Goal: Task Accomplishment & Management: Use online tool/utility

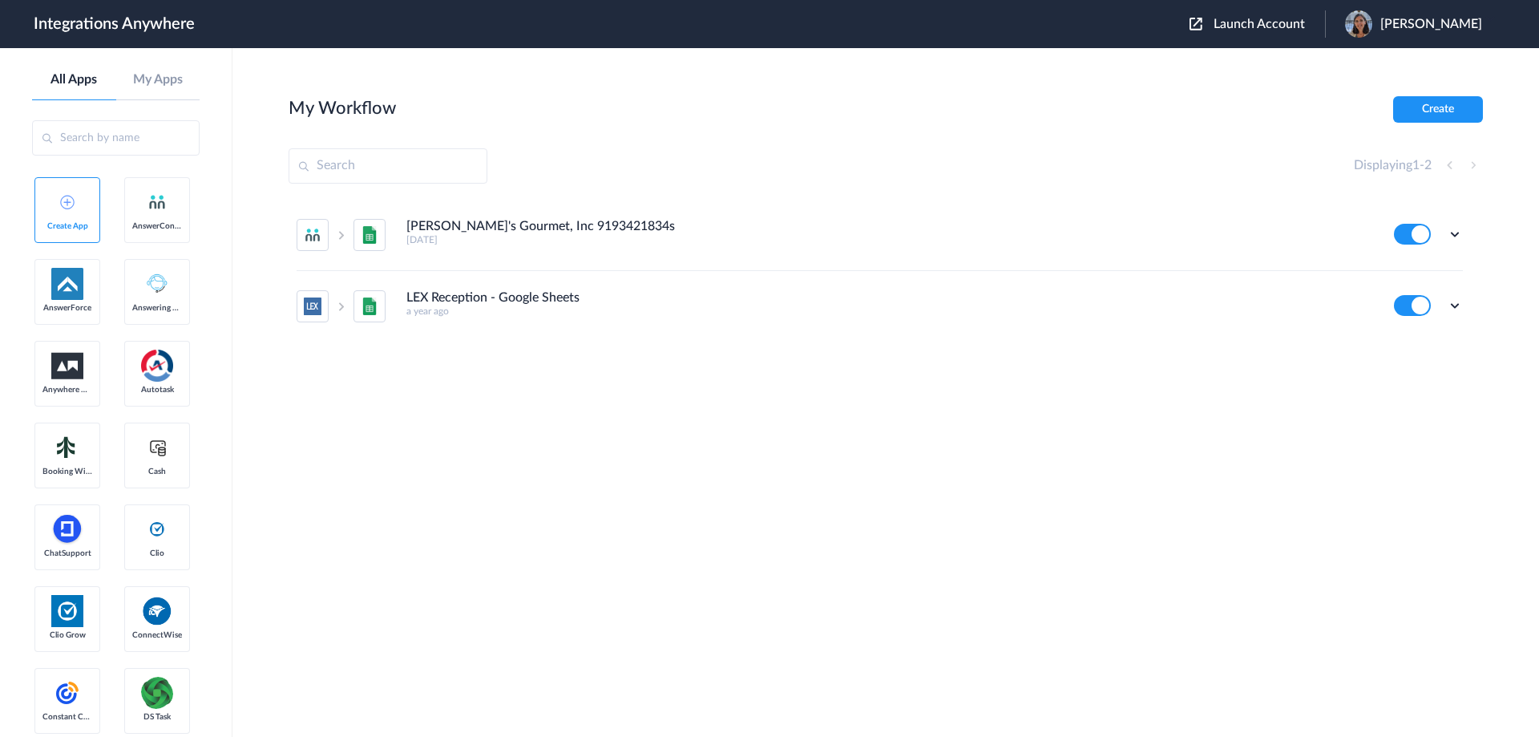
click at [1240, 29] on span "Launch Account" at bounding box center [1259, 24] width 91 height 13
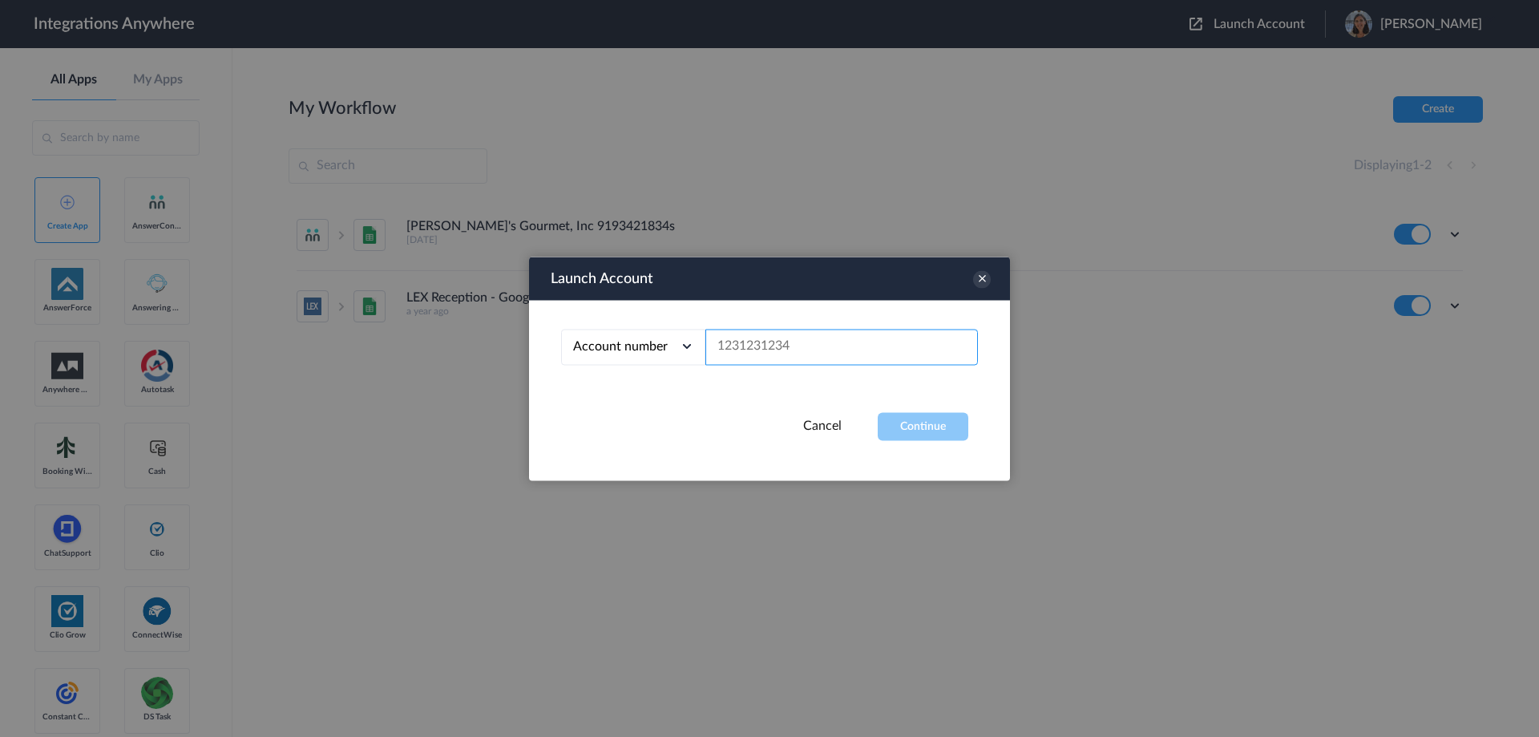
click at [745, 348] on input "text" at bounding box center [841, 347] width 273 height 36
paste input "2132910423"
click at [923, 420] on button "Continue" at bounding box center [923, 426] width 91 height 28
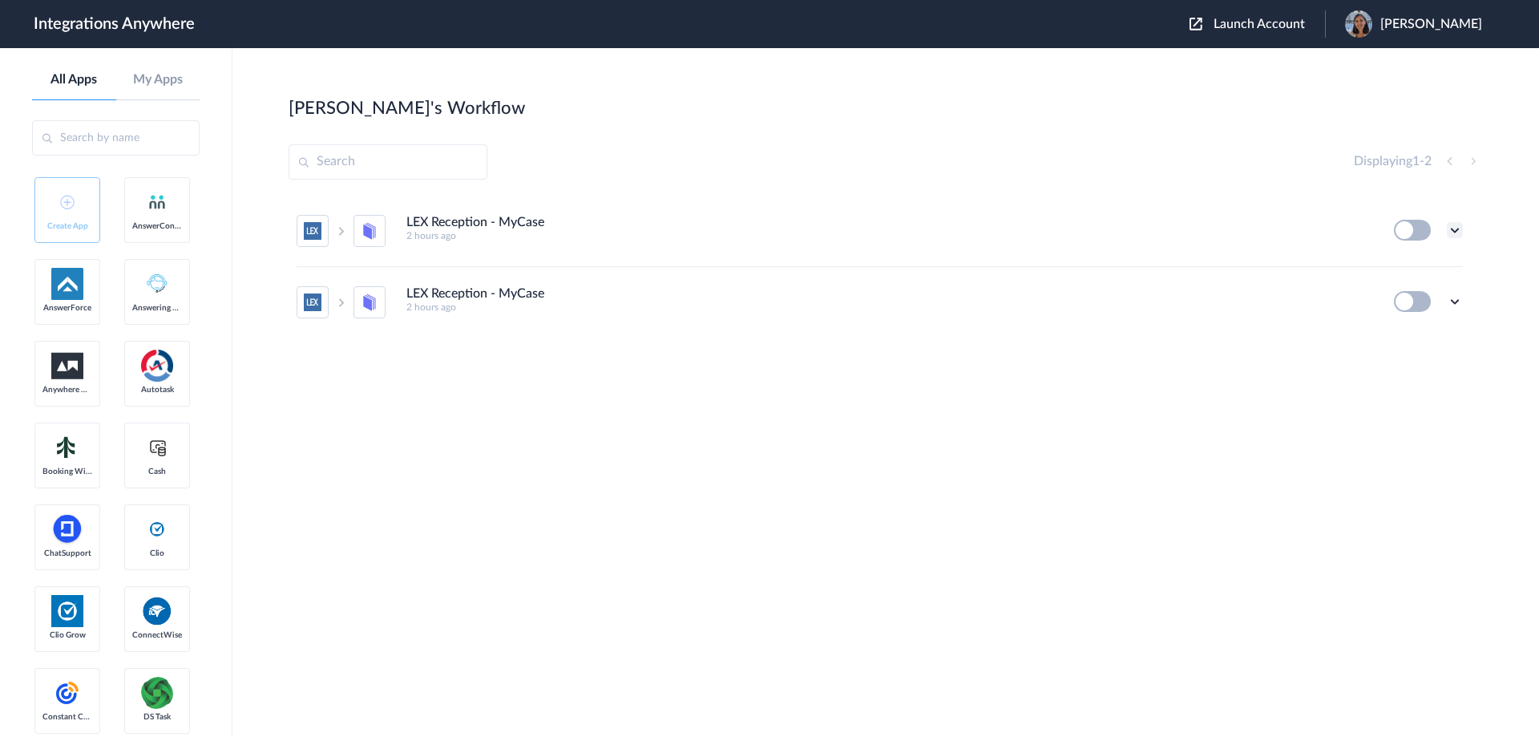
click at [1456, 231] on icon at bounding box center [1455, 230] width 16 height 16
click at [1410, 257] on li "Edit" at bounding box center [1411, 267] width 104 height 30
drag, startPoint x: 1270, startPoint y: 27, endPoint x: 1108, endPoint y: 68, distance: 167.0
click at [1268, 27] on span "Launch Account" at bounding box center [1259, 24] width 91 height 13
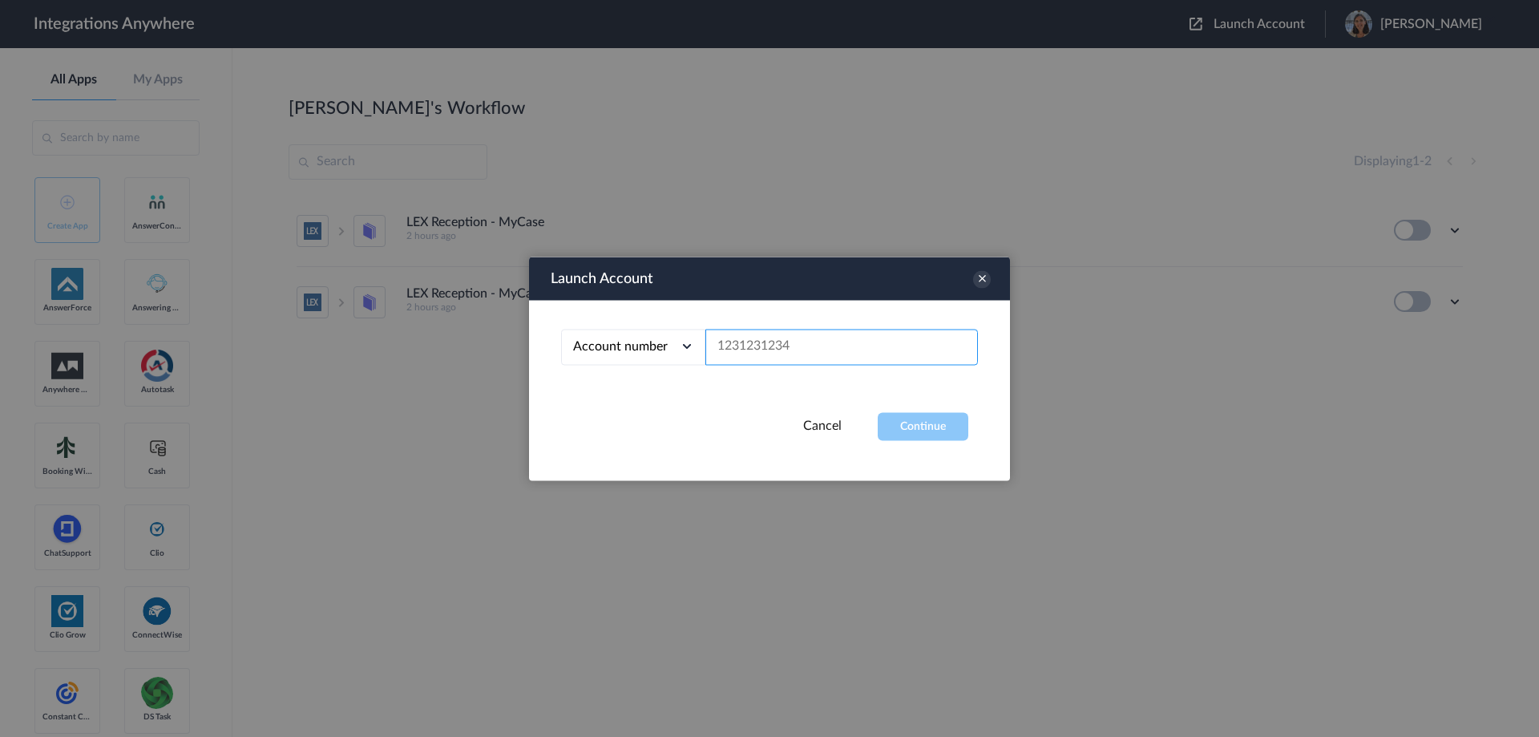
click at [737, 345] on input "text" at bounding box center [841, 347] width 273 height 36
paste input "2132910423"
type input "2132910423"
click at [939, 426] on button "Continue" at bounding box center [923, 426] width 91 height 28
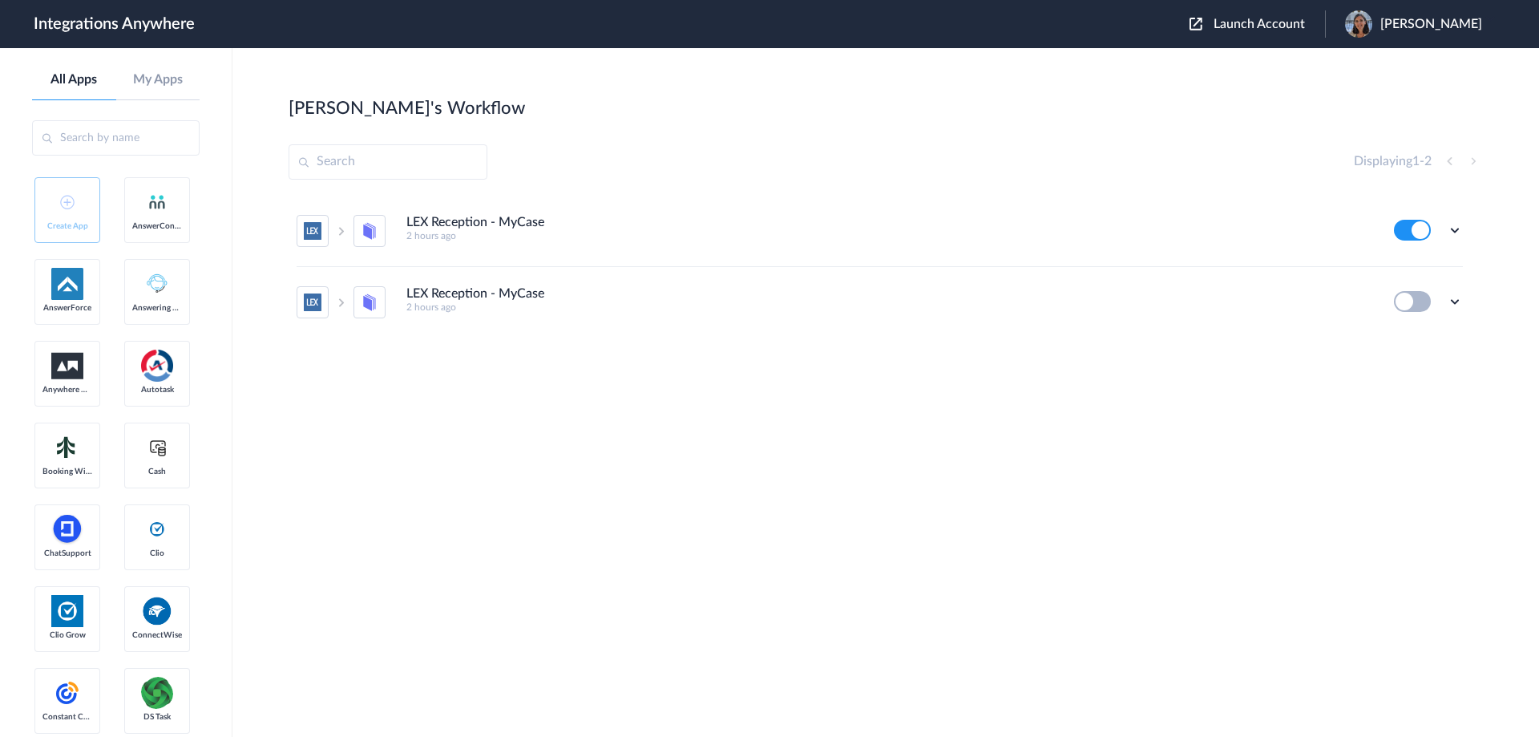
drag, startPoint x: 1287, startPoint y: 396, endPoint x: 1369, endPoint y: 357, distance: 90.4
click at [1291, 397] on div "LEX Reception - MyCase 2 hours ago Edit Task history Delete LEX Reception - MyC…" at bounding box center [886, 316] width 1194 height 240
click at [1452, 230] on icon at bounding box center [1455, 230] width 16 height 16
click at [1414, 293] on link "Task history" at bounding box center [1409, 296] width 77 height 11
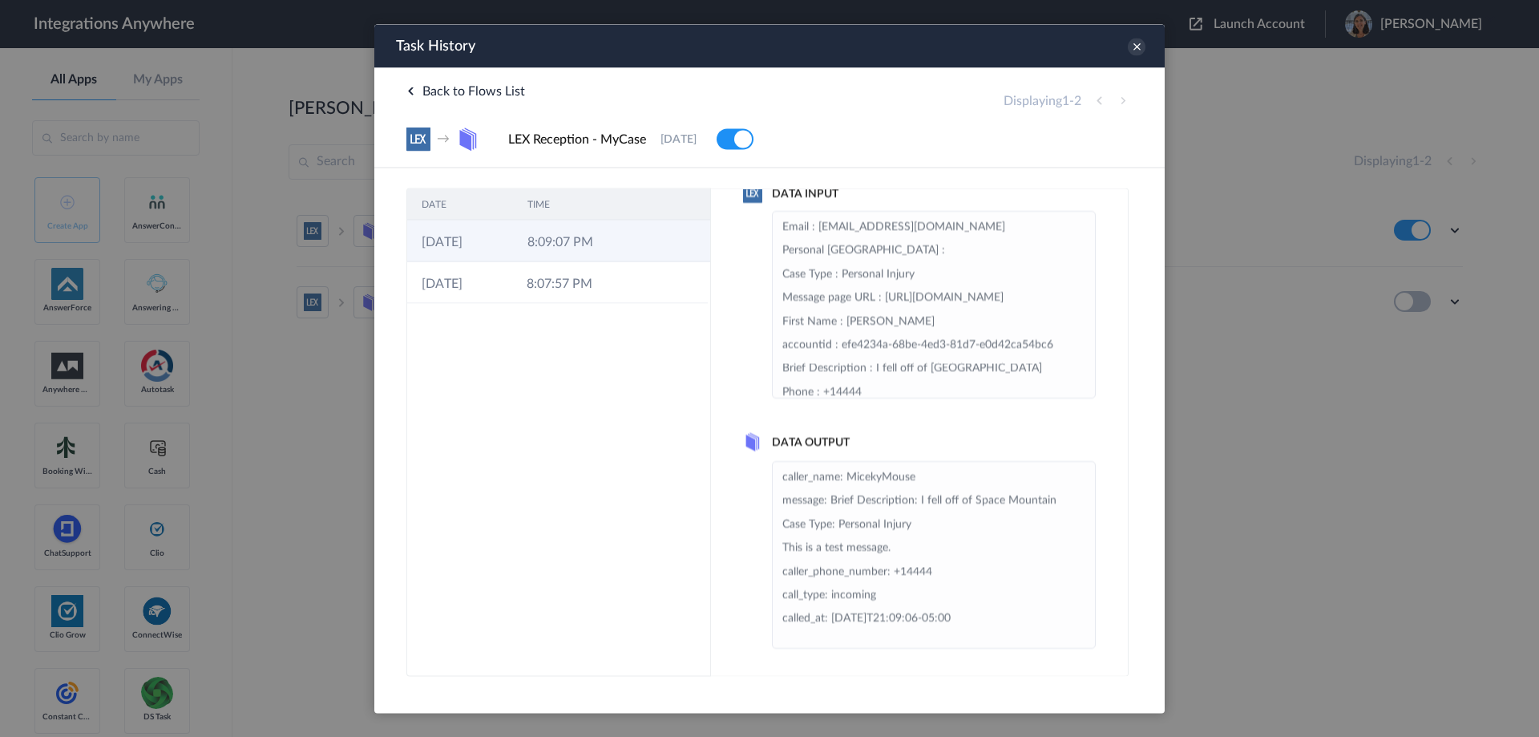
click at [639, 229] on td at bounding box center [635, 241] width 30 height 42
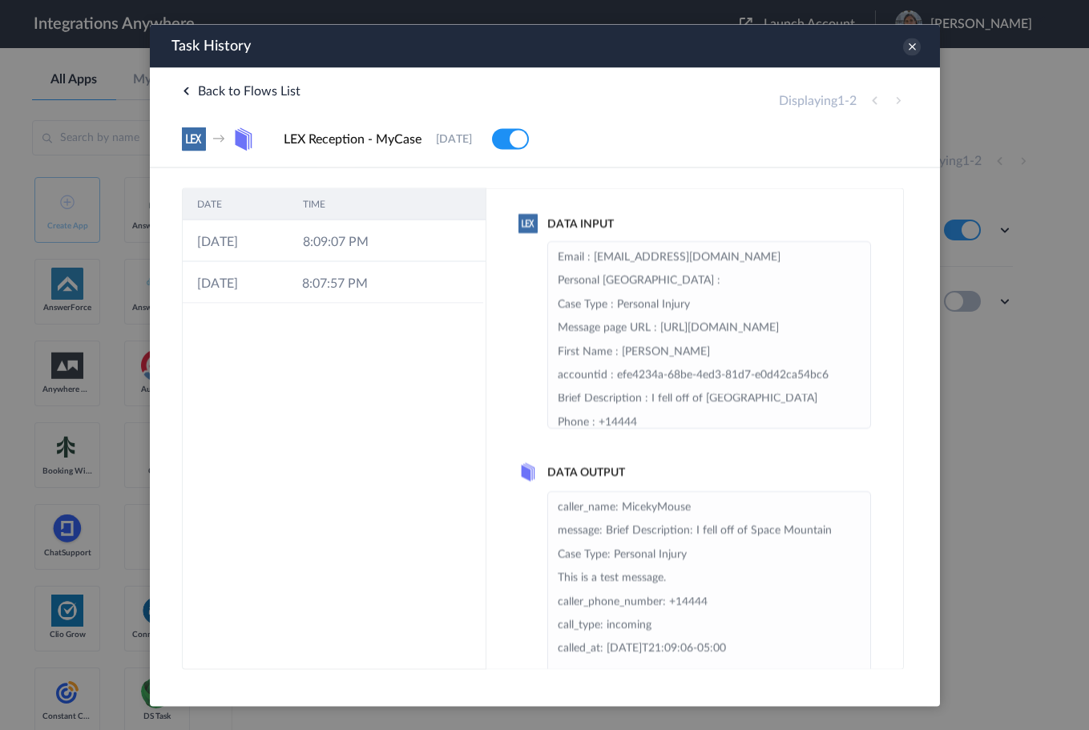
click at [243, 410] on div "DATE TIME 22-08-2025 8:09:07 PM 22-08-2025 8:07:57 PM" at bounding box center [333, 429] width 305 height 482
click at [268, 369] on div "DATE TIME 22-08-2025 8:09:07 PM 22-08-2025 8:07:57 PM" at bounding box center [333, 429] width 305 height 482
click at [290, 357] on div "DATE TIME 22-08-2025 8:09:07 PM 22-08-2025 8:07:57 PM" at bounding box center [333, 429] width 305 height 482
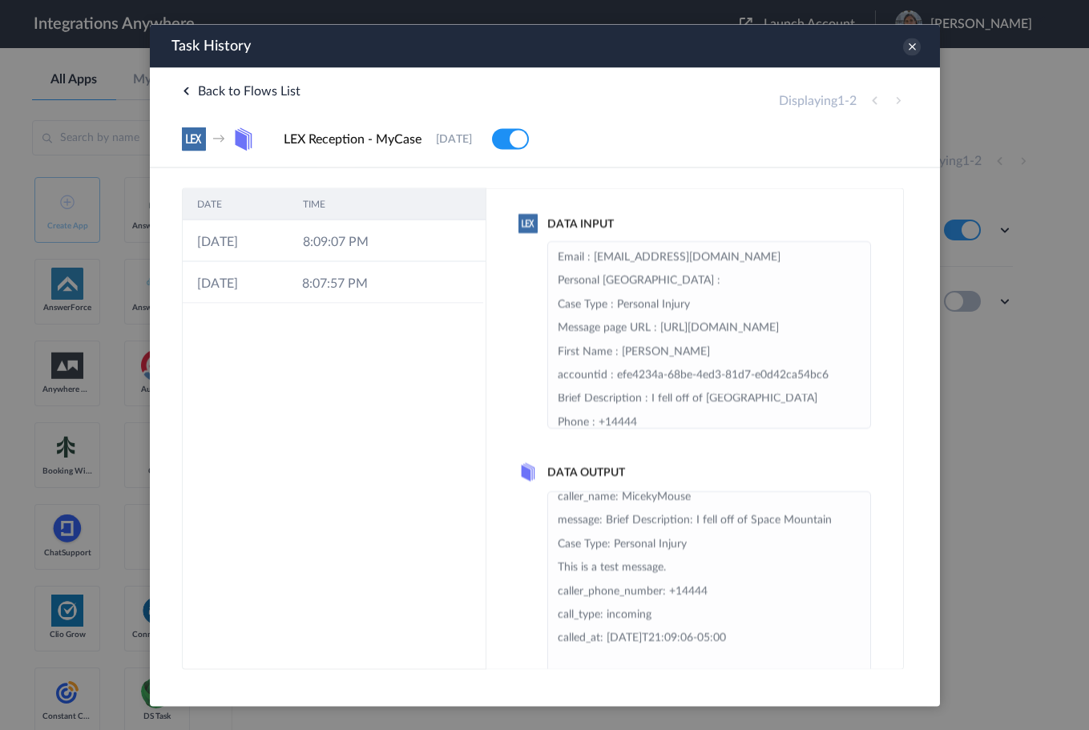
click at [262, 430] on div "DATE TIME 22-08-2025 8:09:07 PM 22-08-2025 8:07:57 PM" at bounding box center [333, 429] width 305 height 482
click at [911, 53] on icon at bounding box center [912, 47] width 18 height 18
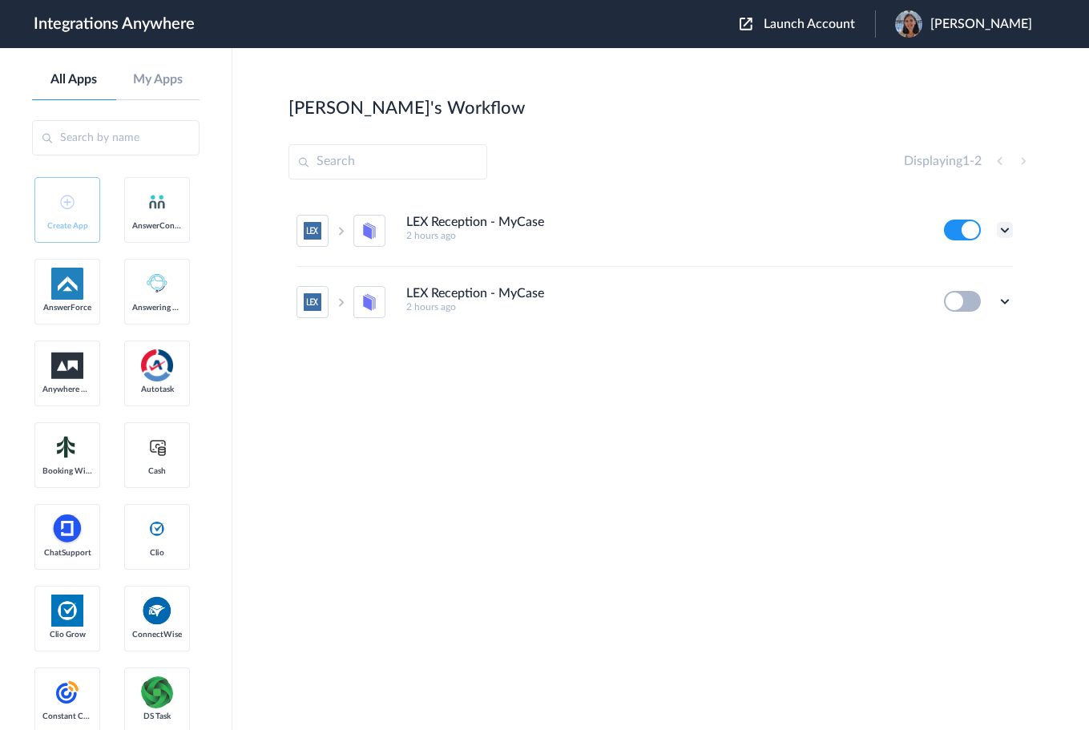
click at [1004, 232] on icon at bounding box center [1005, 230] width 16 height 16
click at [944, 267] on link "Edit" at bounding box center [940, 266] width 38 height 11
click at [1008, 229] on icon at bounding box center [1005, 230] width 16 height 16
click at [963, 272] on li "Edit" at bounding box center [961, 267] width 104 height 30
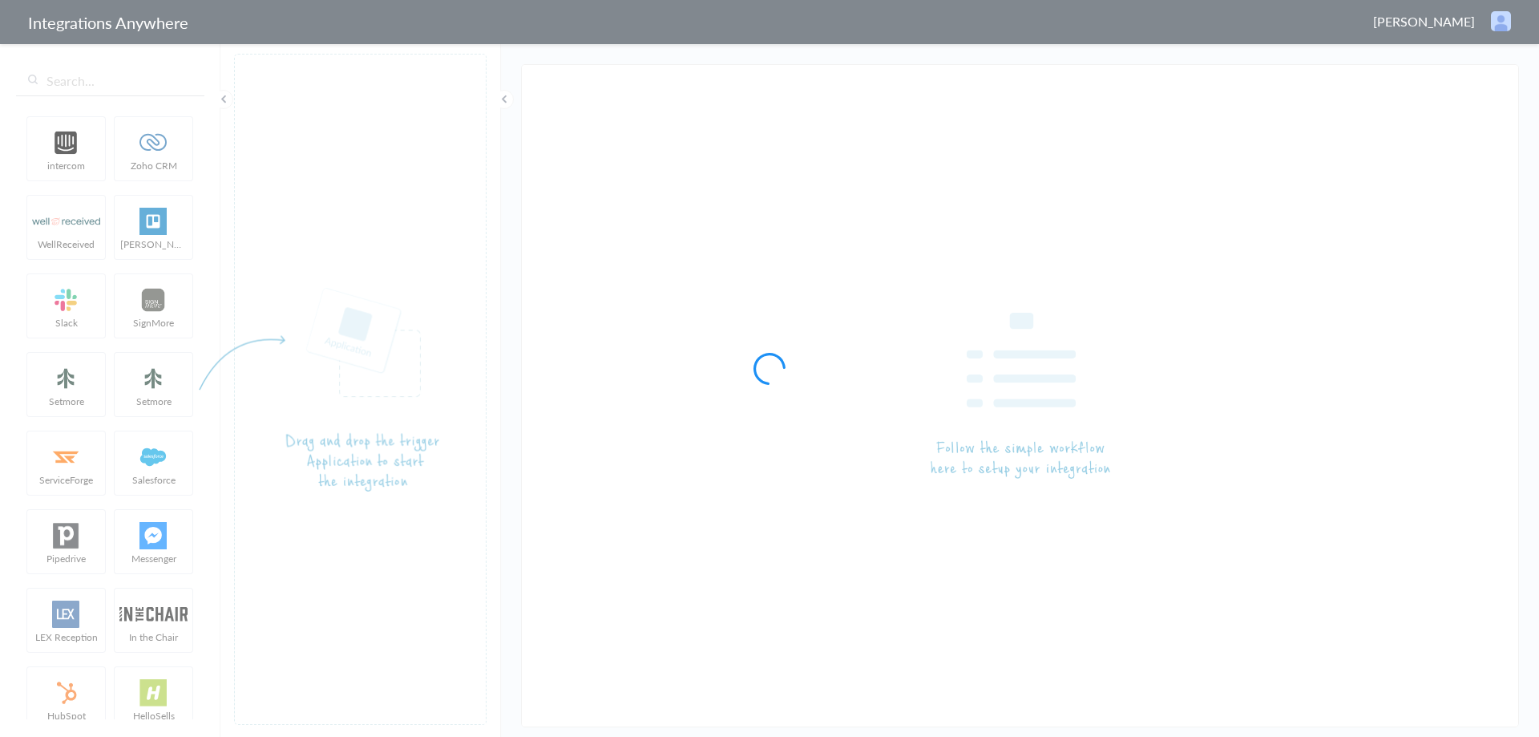
type input "LEX Reception - MyCase"
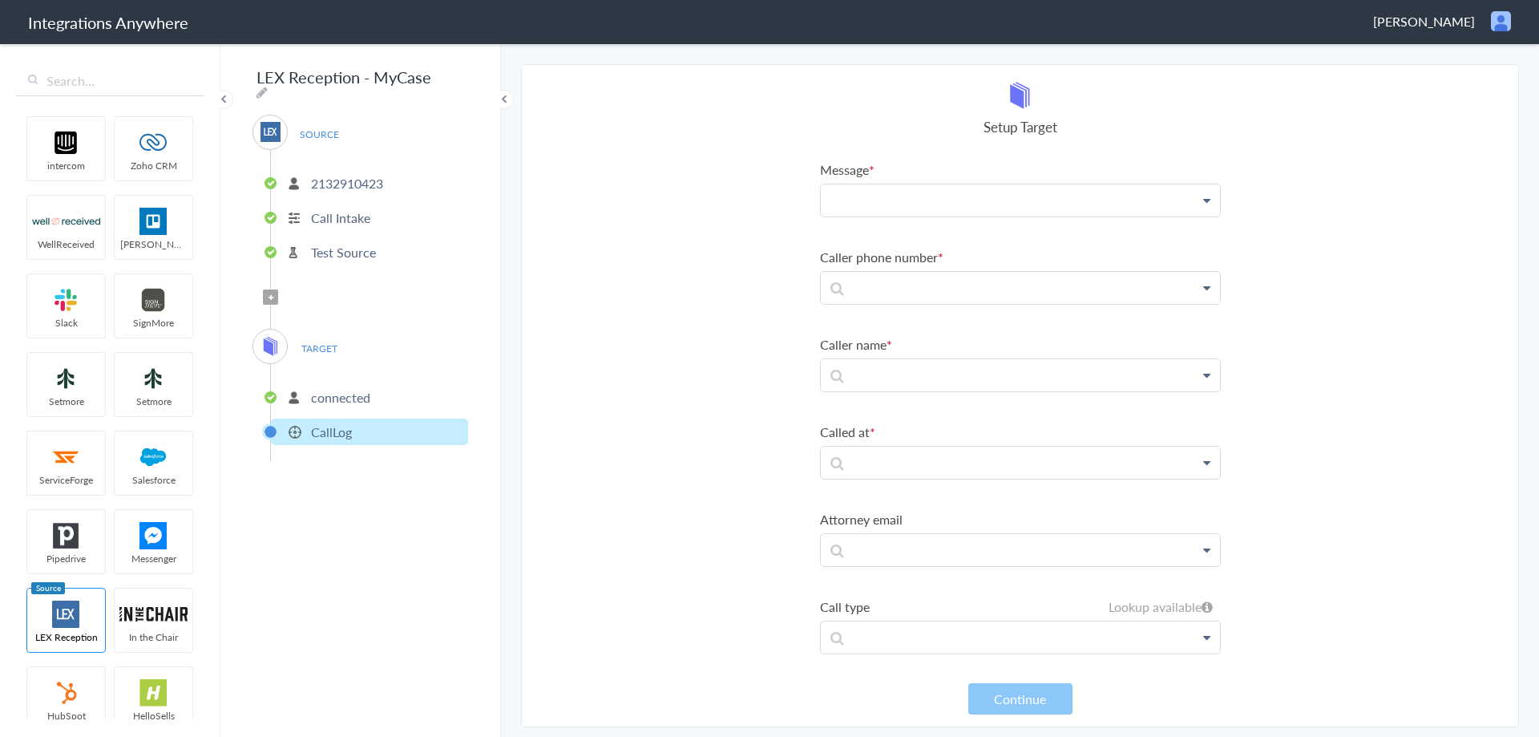
click at [929, 192] on p at bounding box center [1020, 199] width 399 height 31
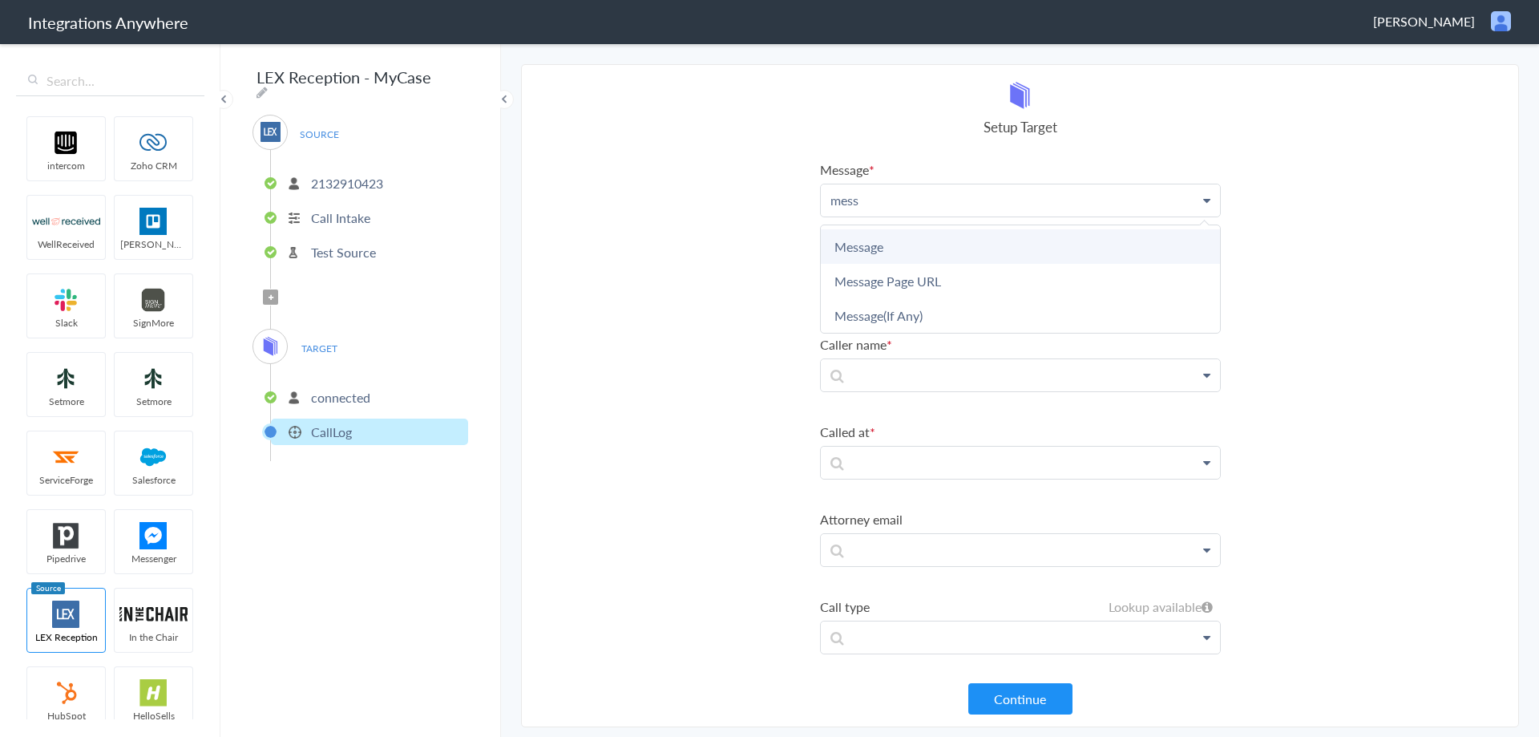
click at [935, 247] on link "Message" at bounding box center [1020, 246] width 399 height 34
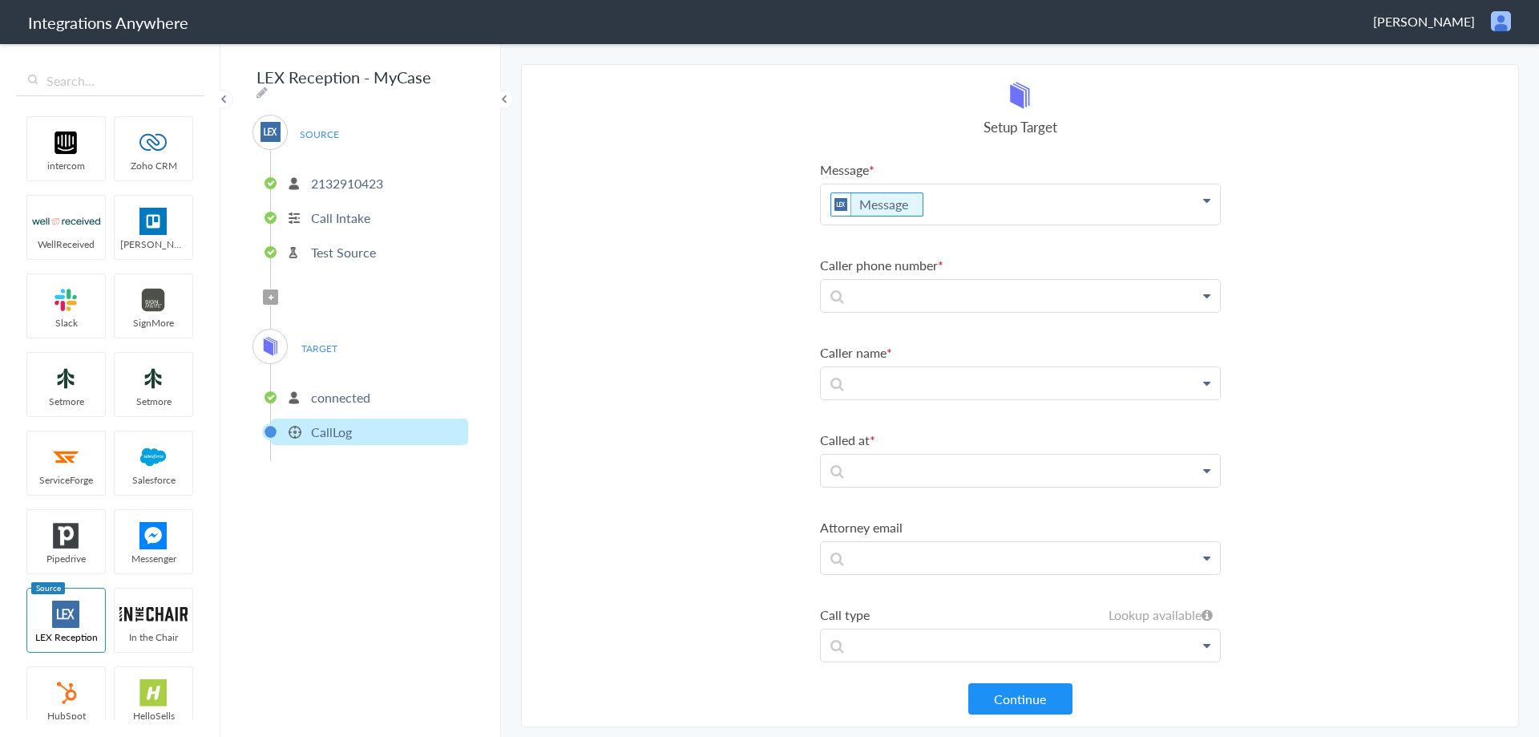
click at [935, 205] on p "Message" at bounding box center [1020, 204] width 399 height 40
click at [902, 319] on link "Message(If Any)" at bounding box center [1020, 323] width 399 height 34
click at [1312, 248] on section "Select Account 2132910423 Rename Delete (2 hours ago) + connect Continue Setup …" at bounding box center [1020, 395] width 998 height 663
click at [855, 269] on label "Caller phone number" at bounding box center [1020, 265] width 401 height 18
click at [878, 224] on p at bounding box center [1020, 204] width 399 height 40
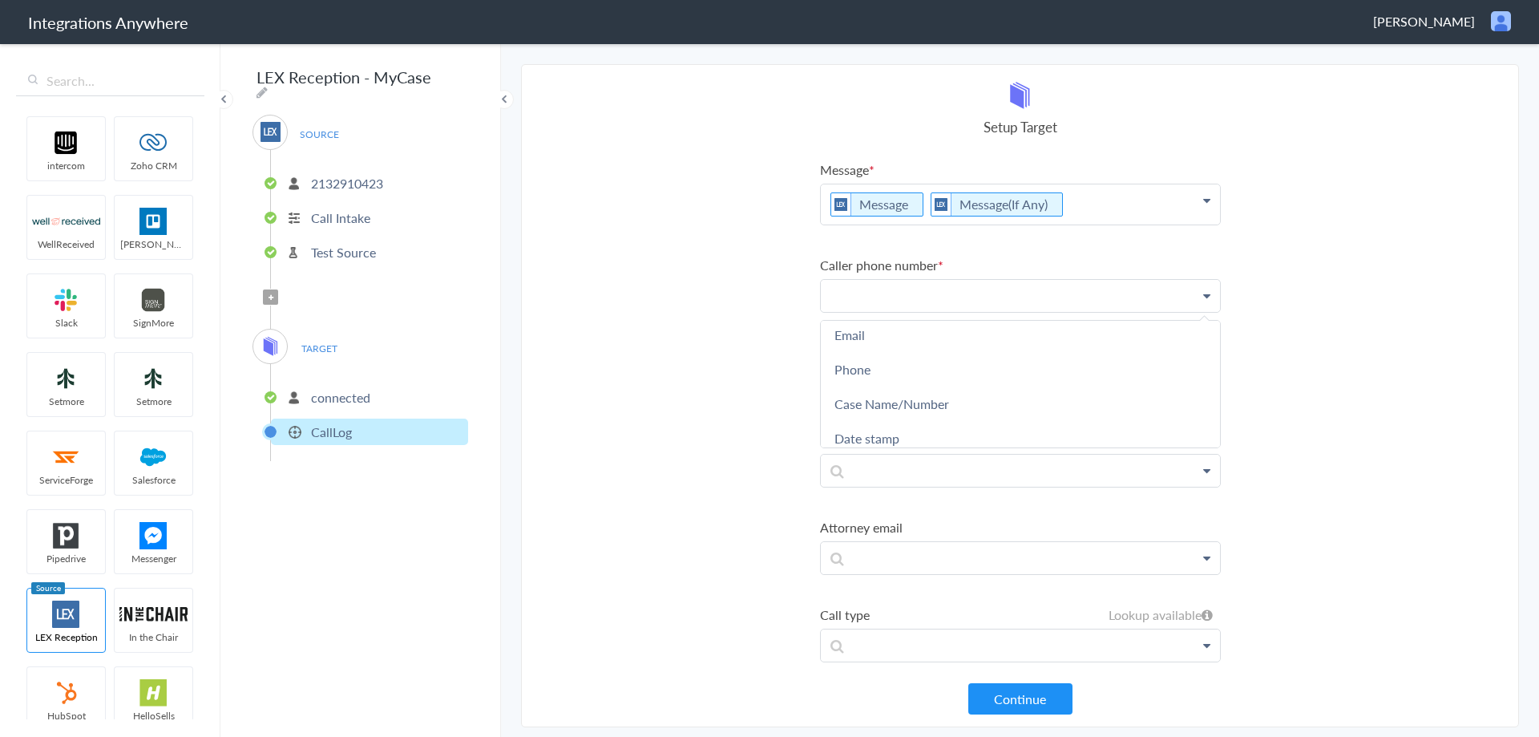
scroll to position [80, 0]
click at [0, 0] on link "Phone" at bounding box center [0, 0] width 0 height 0
click at [1332, 275] on section "Select Account 2132910423 Rename Delete (2 hours ago) + connect Continue Setup …" at bounding box center [1020, 395] width 998 height 663
click at [899, 224] on p at bounding box center [1020, 204] width 399 height 40
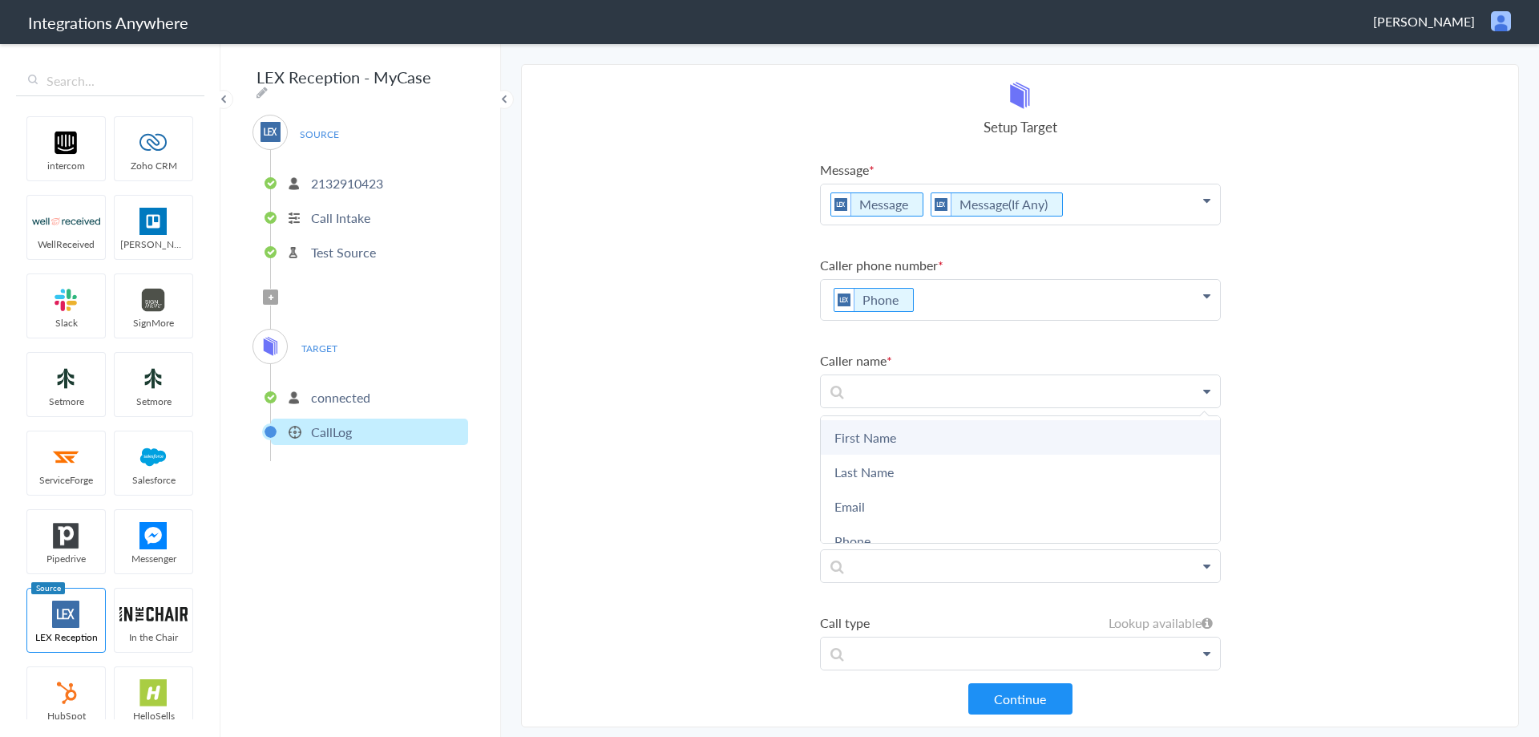
click at [0, 0] on link "First Name" at bounding box center [0, 0] width 0 height 0
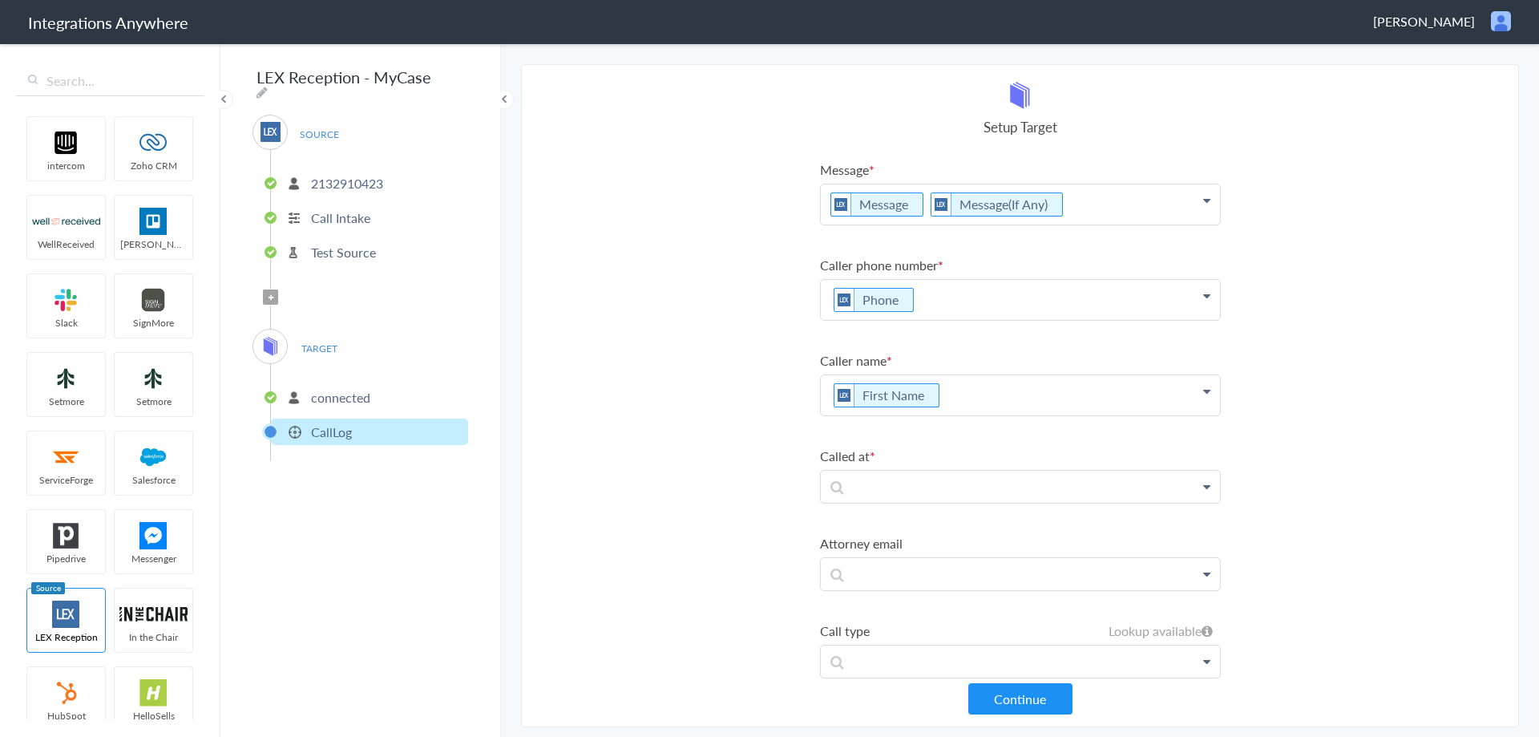
click at [975, 224] on p "First Name" at bounding box center [1020, 204] width 399 height 40
click at [0, 0] on link "Last Name" at bounding box center [0, 0] width 0 height 0
click at [1407, 394] on section "Select Account 2132910423 Rename Delete (2 hours ago) + connect Continue Setup …" at bounding box center [1020, 395] width 998 height 663
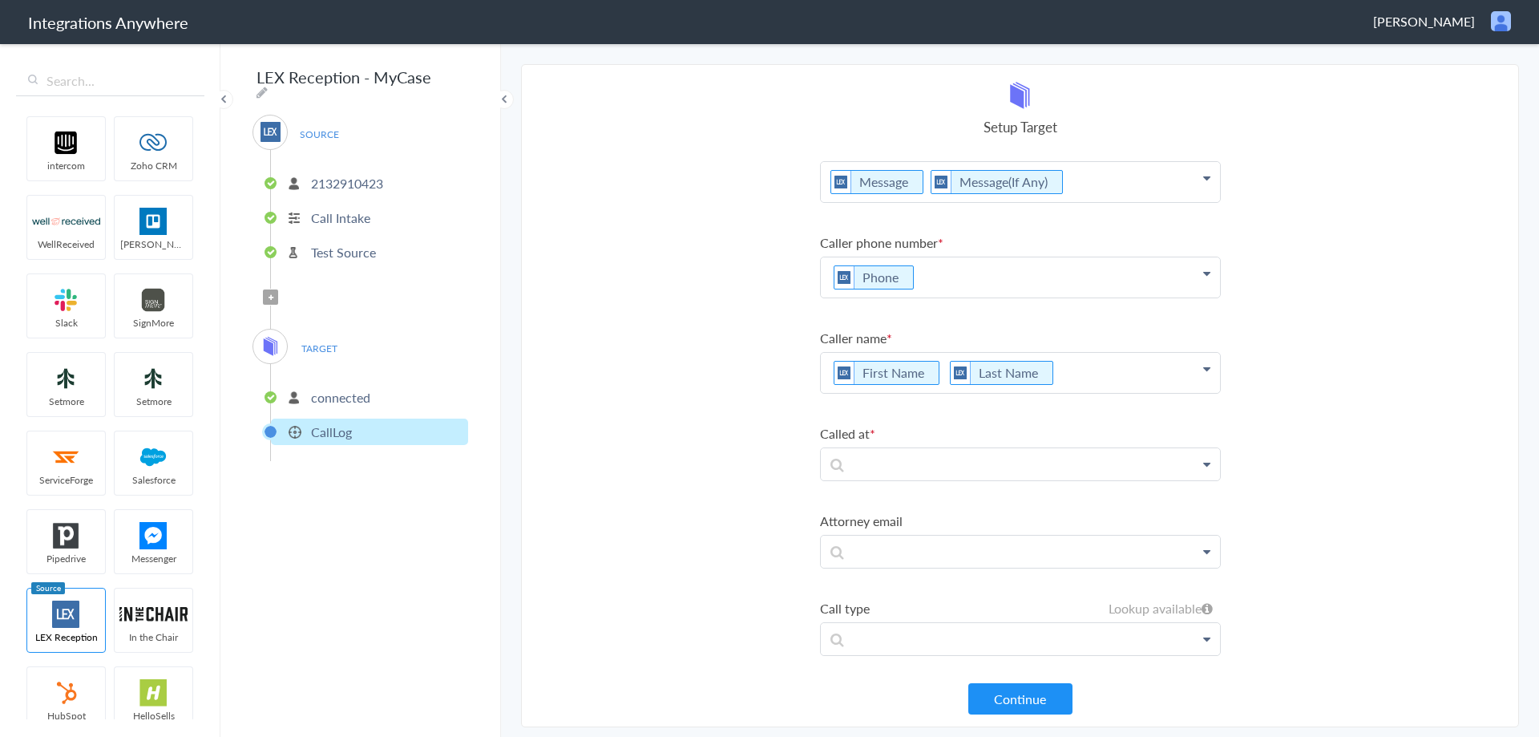
scroll to position [23, 0]
click at [899, 201] on p at bounding box center [1020, 181] width 399 height 40
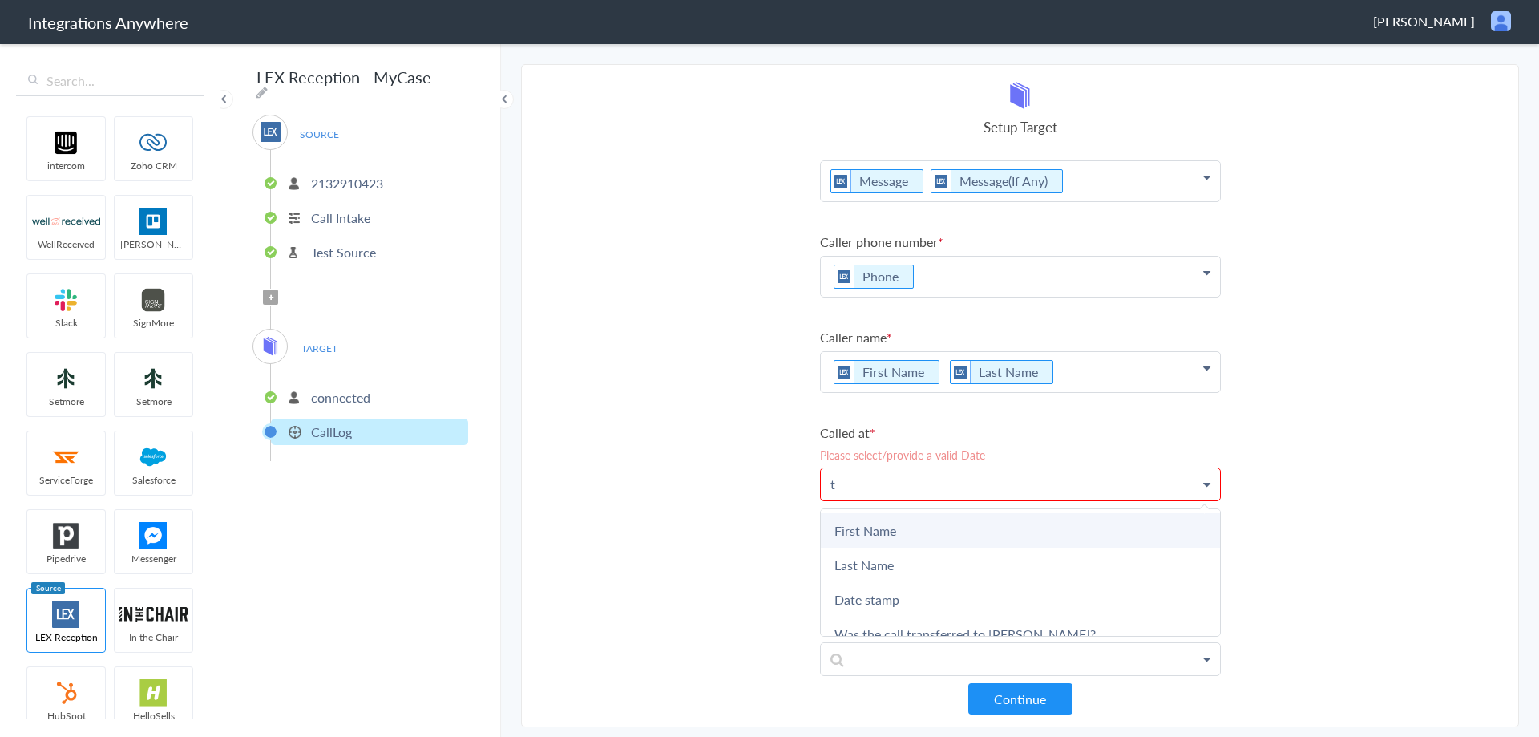
scroll to position [44, 0]
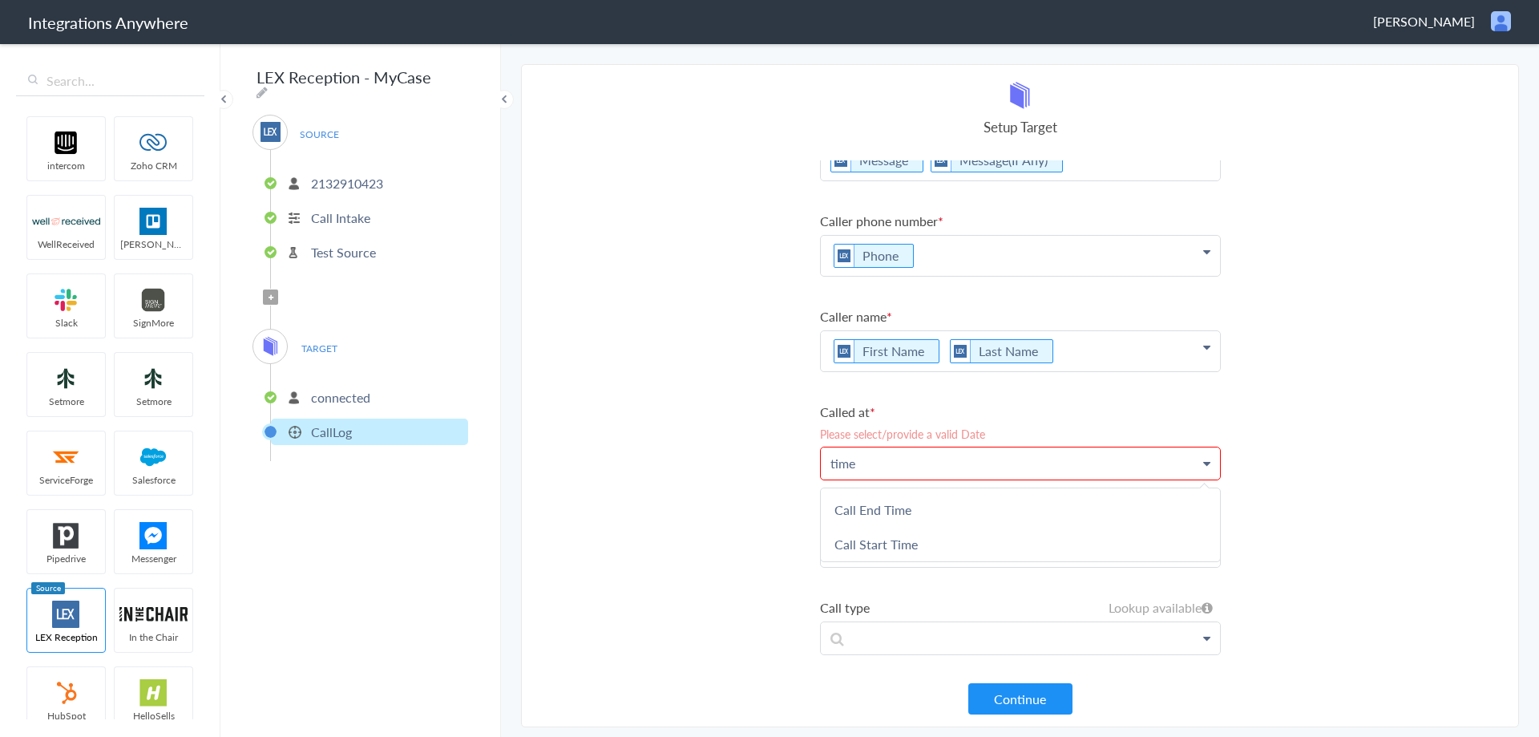
click at [0, 0] on link "Call Start Time" at bounding box center [0, 0] width 0 height 0
click at [1324, 470] on section "Select Account 2132910423 Rename Delete (2 hours ago) + connect Continue Setup …" at bounding box center [1020, 395] width 998 height 663
click at [972, 180] on p "Call Start Time" at bounding box center [1020, 160] width 399 height 40
click at [951, 468] on icon at bounding box center [958, 468] width 18 height 20
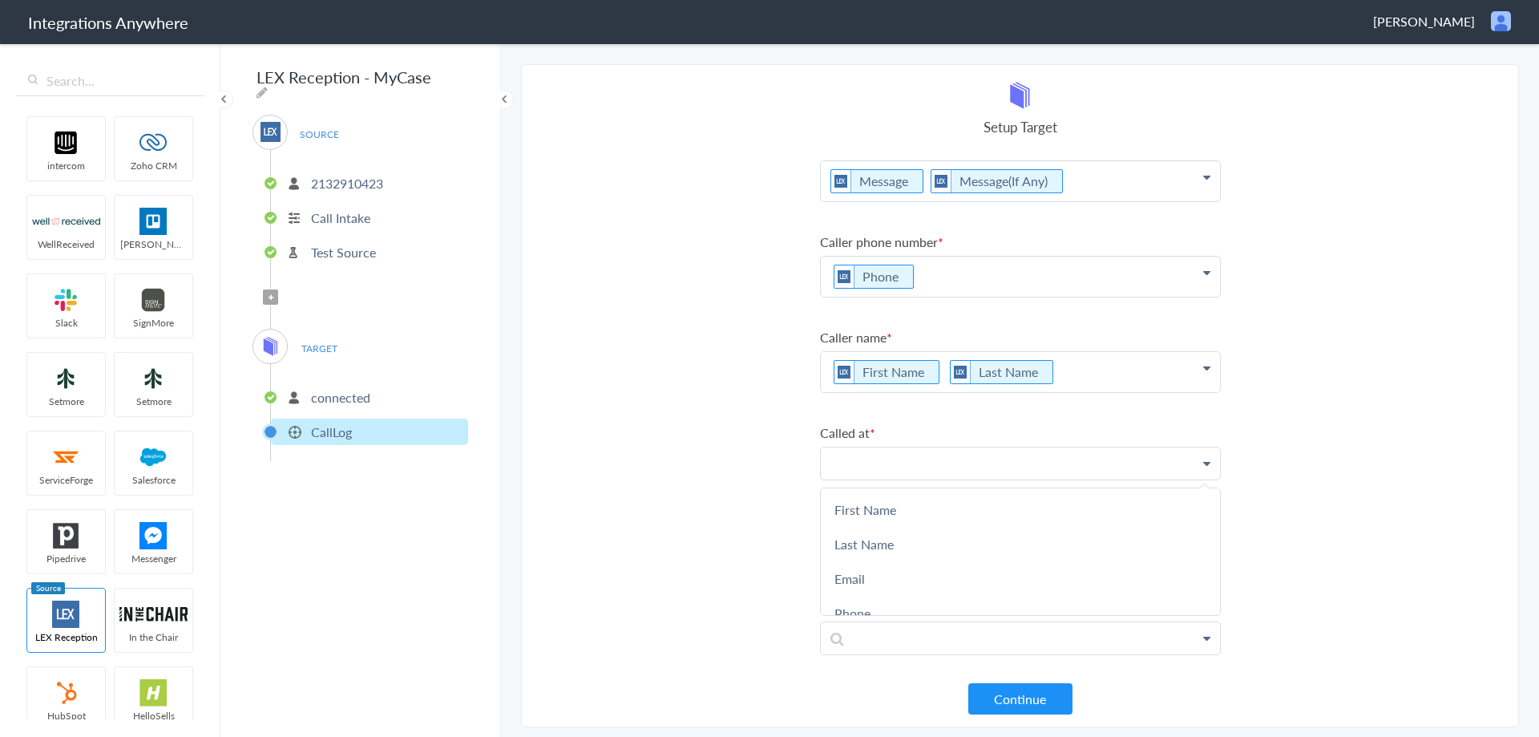
click at [953, 464] on p at bounding box center [1020, 462] width 399 height 31
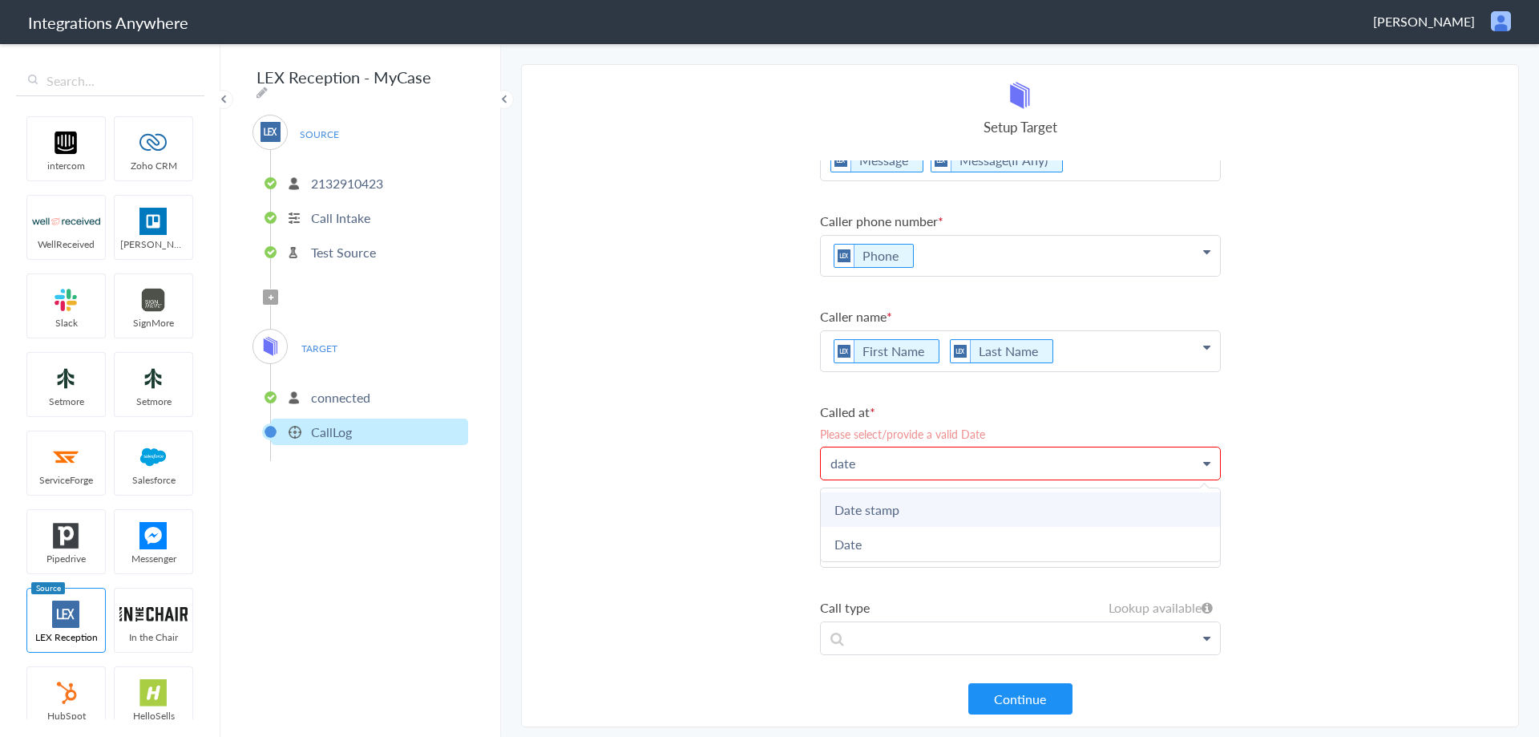
click at [0, 0] on link "Date stamp" at bounding box center [0, 0] width 0 height 0
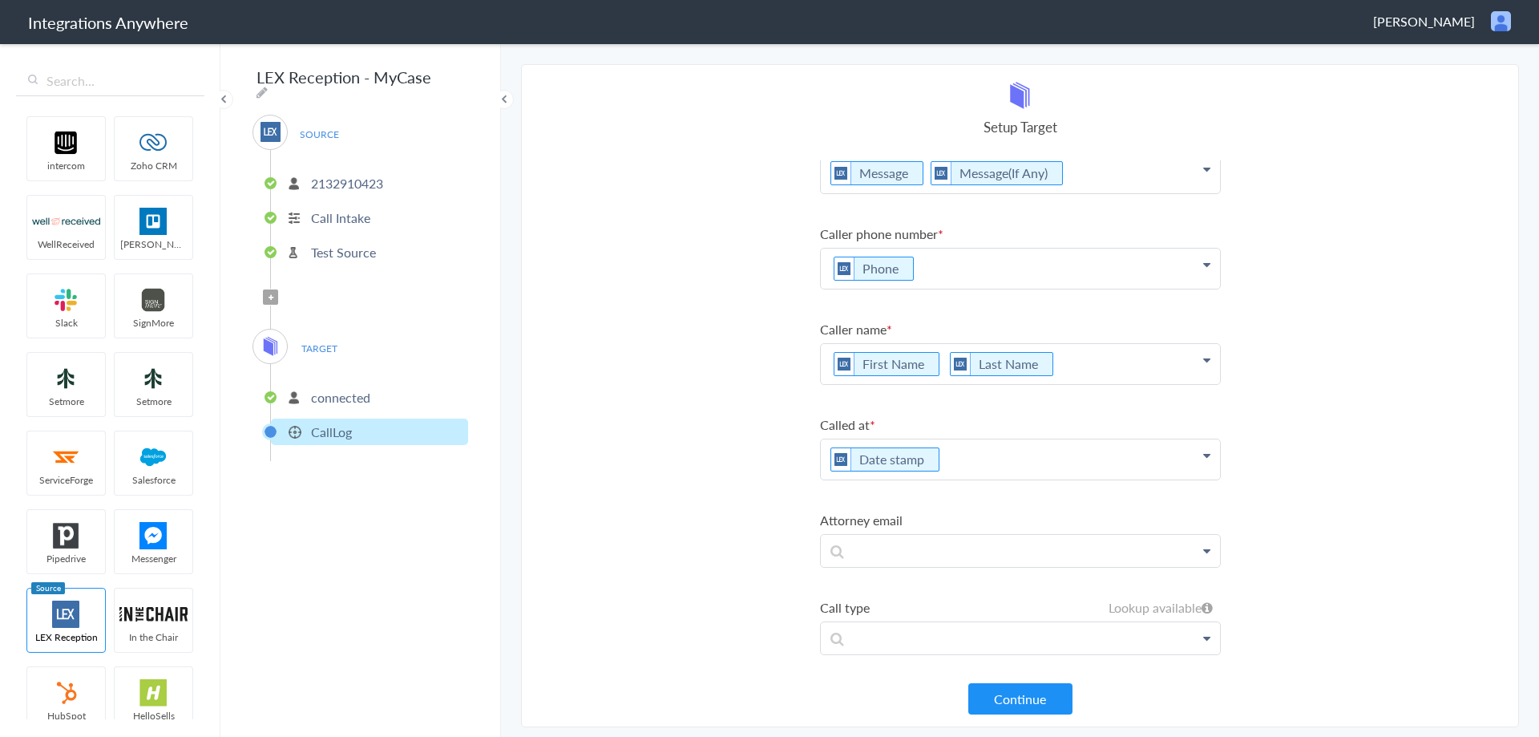
click at [738, 463] on section "Select Account 2132910423 Rename Delete (2 hours ago) + connect Continue Setup …" at bounding box center [1020, 395] width 998 height 663
click at [877, 193] on p at bounding box center [1020, 173] width 399 height 40
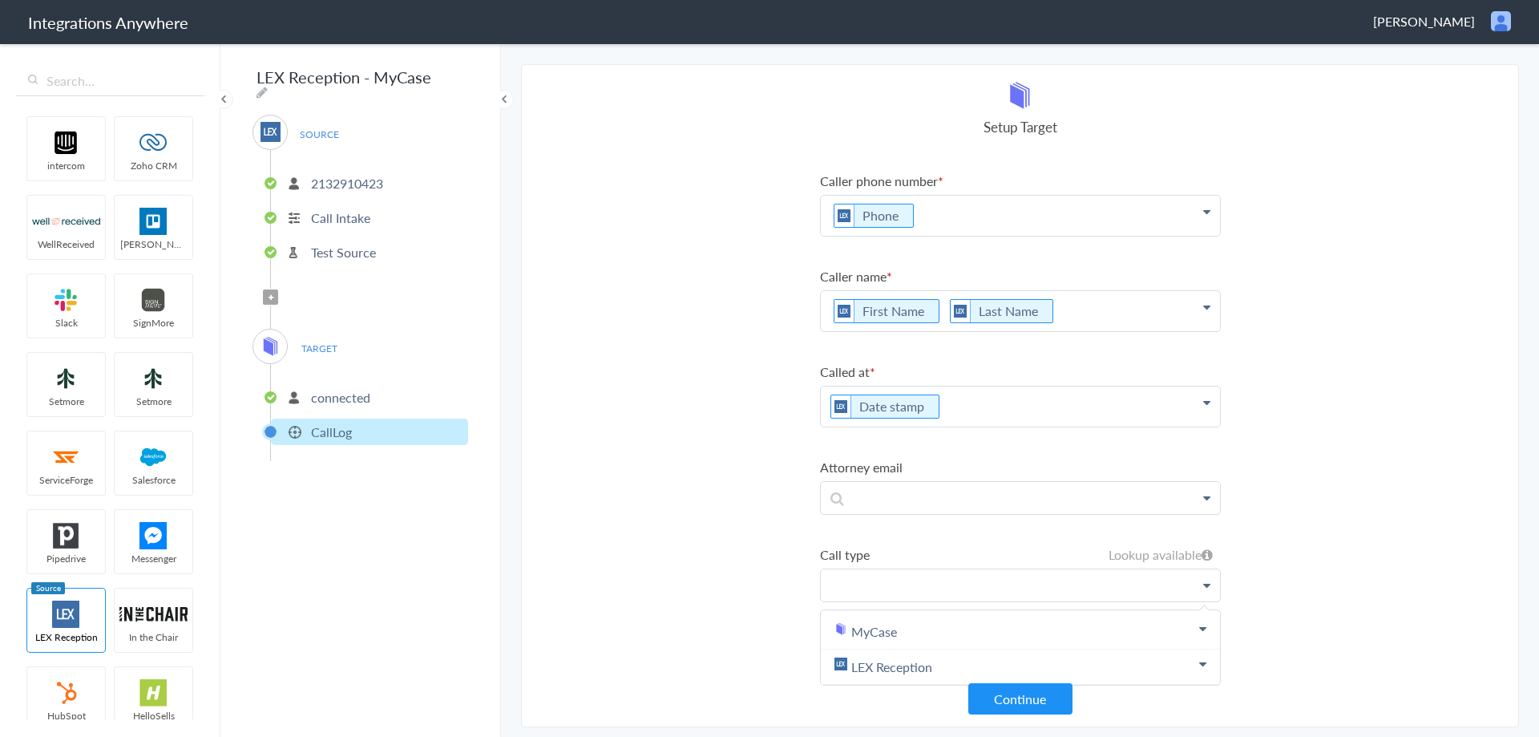
scroll to position [96, 0]
click at [911, 656] on link "LEX Reception" at bounding box center [1020, 666] width 399 height 35
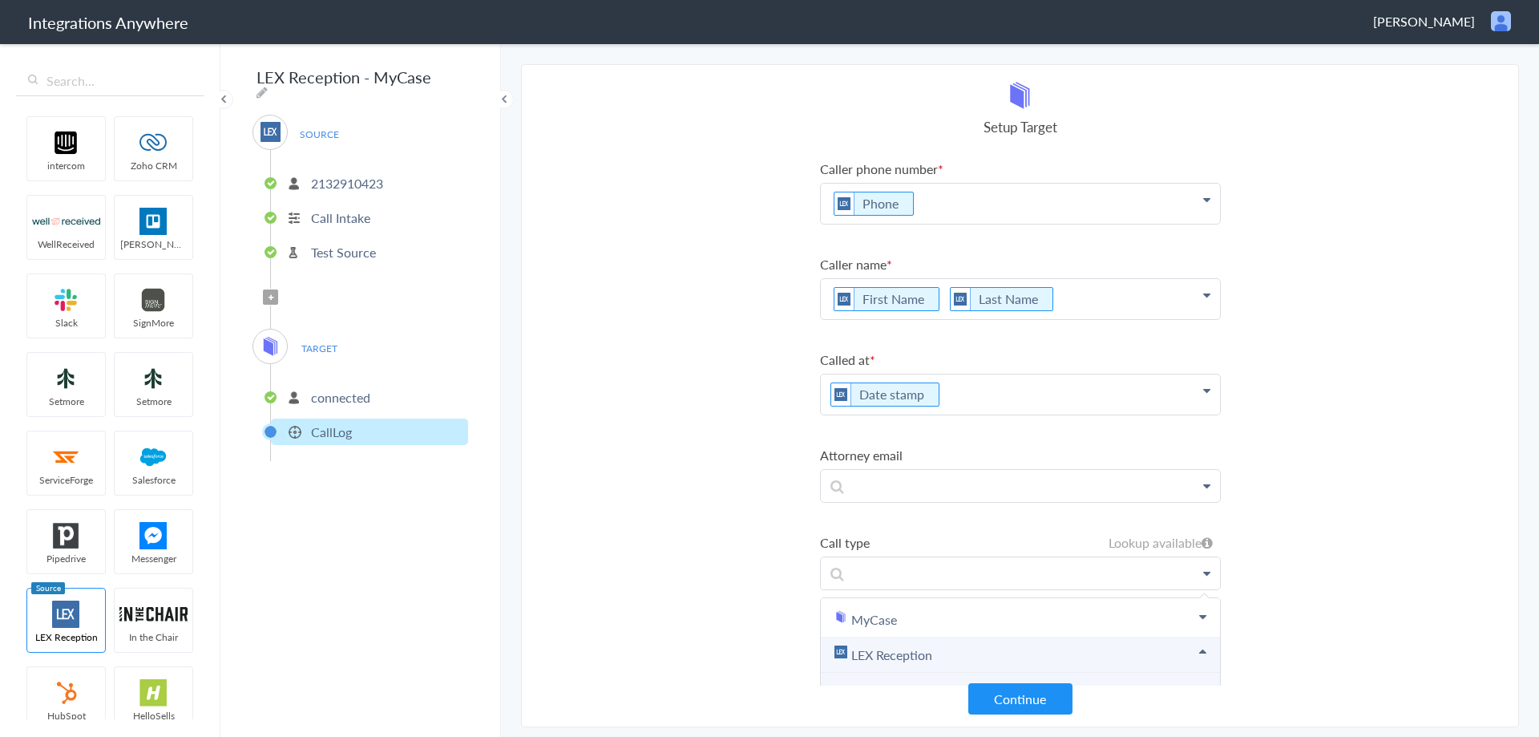
click at [899, 663] on link "LEX Reception" at bounding box center [1020, 654] width 399 height 35
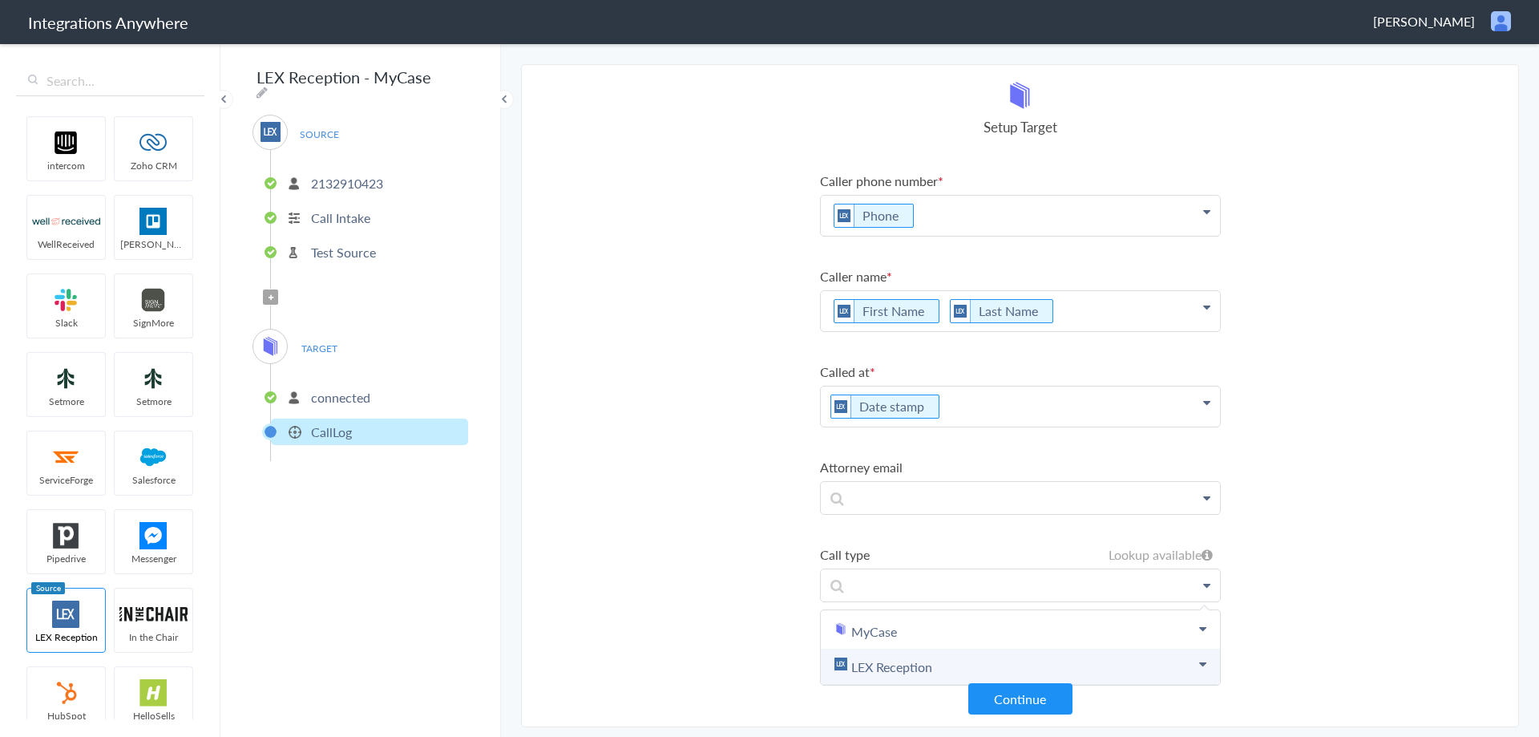
click at [951, 651] on link "LEX Reception" at bounding box center [1020, 666] width 399 height 35
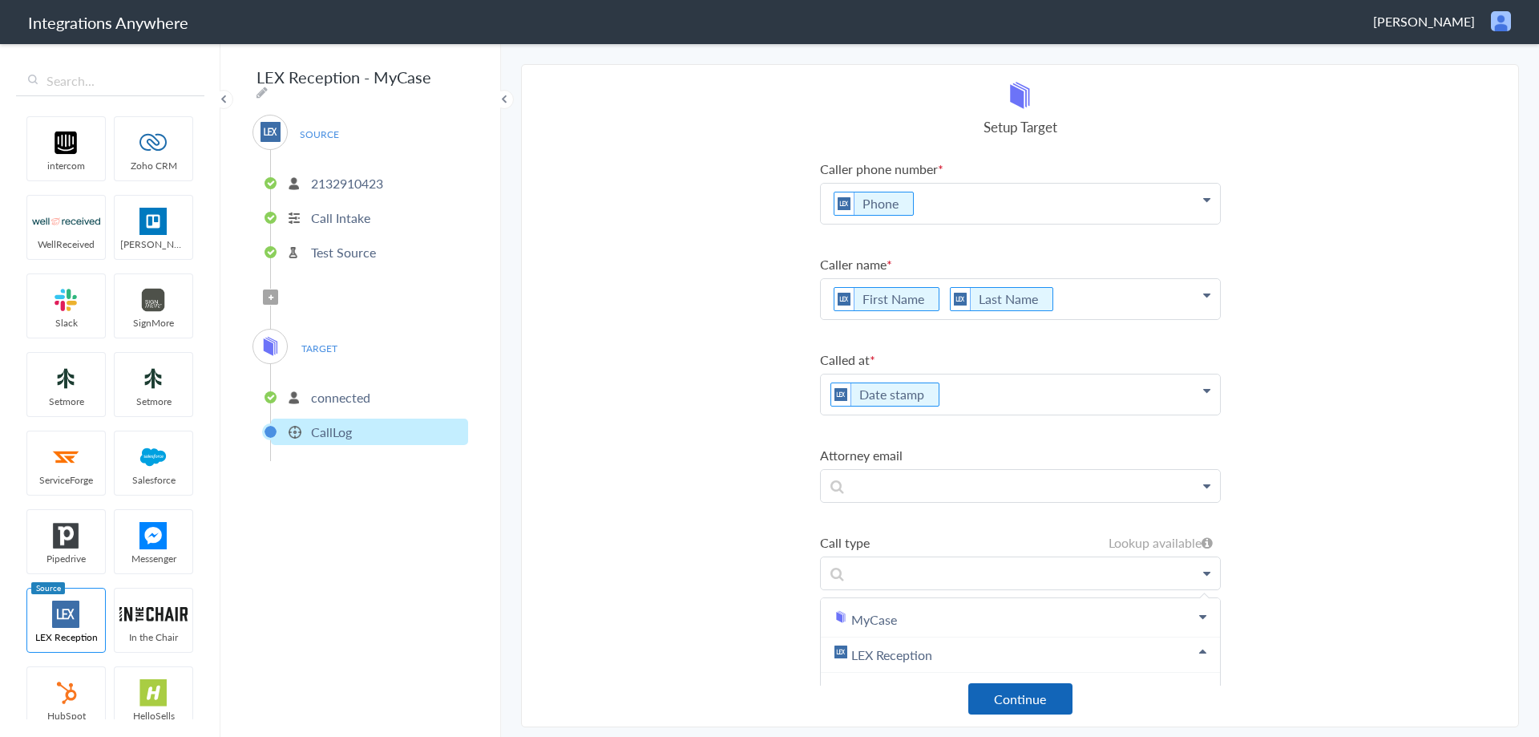
click at [1018, 713] on button "Continue" at bounding box center [1020, 698] width 104 height 31
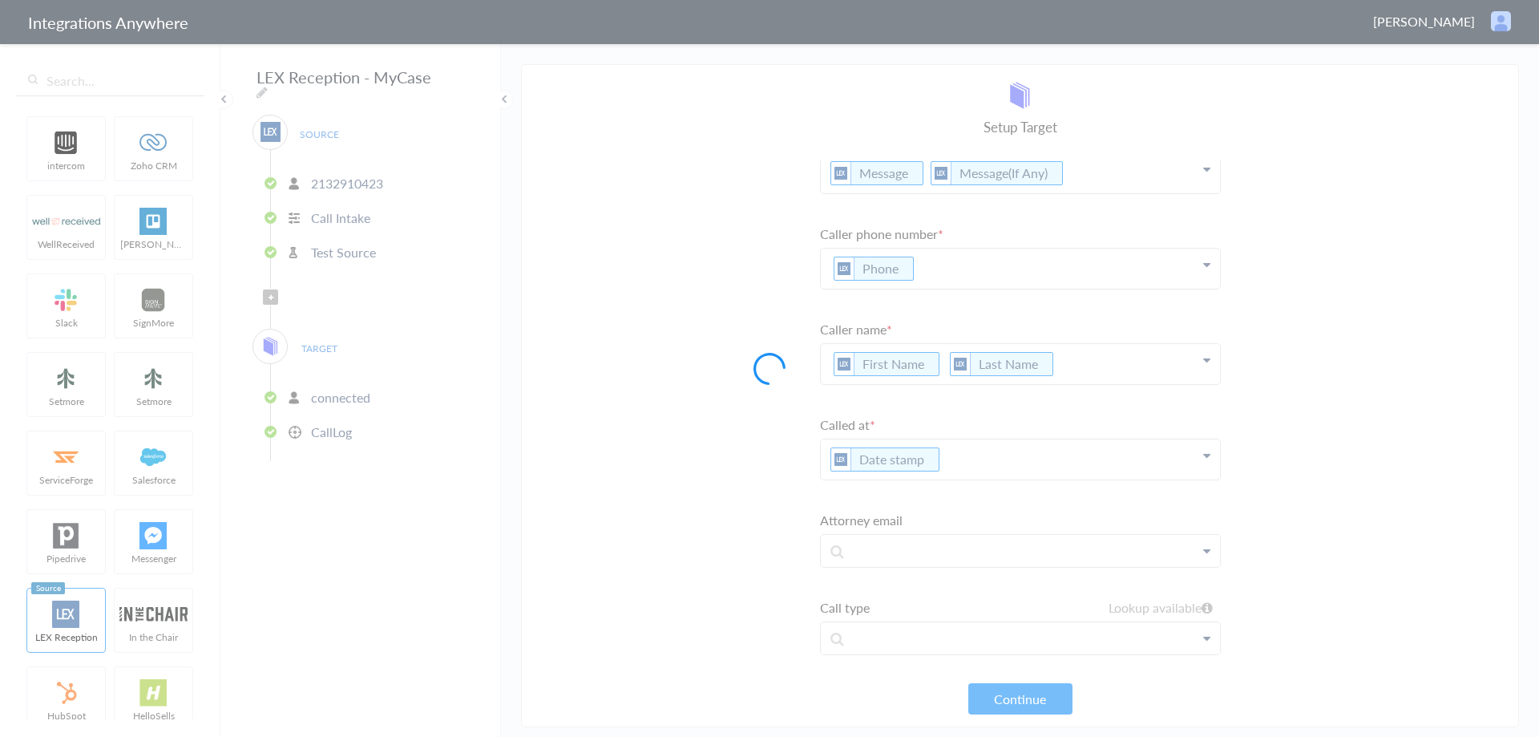
scroll to position [31, 0]
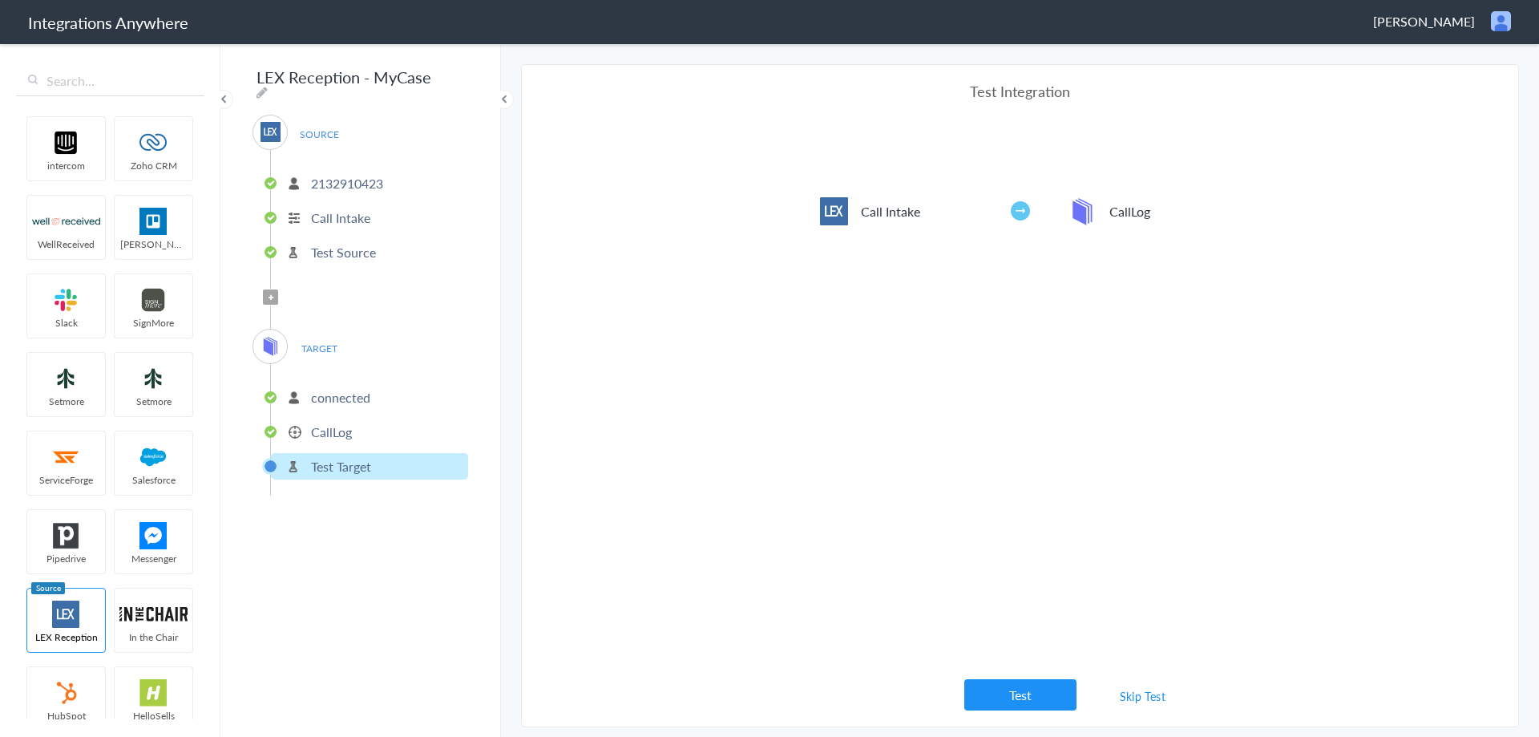
click at [341, 424] on p "CallLog" at bounding box center [331, 431] width 41 height 18
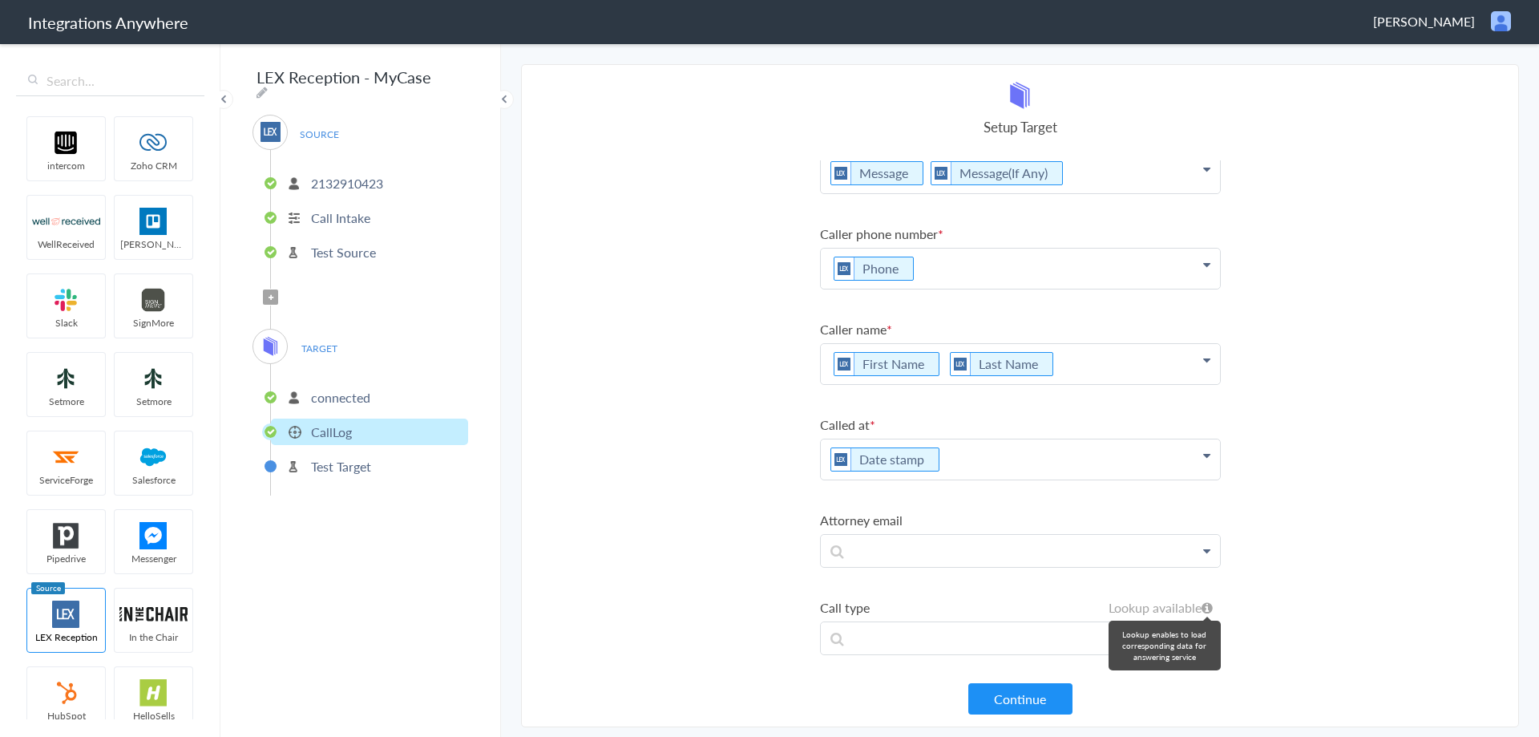
click at [1201, 607] on icon at bounding box center [1206, 607] width 11 height 13
click at [926, 616] on li "Call type Lookup available MyCase incoming outgoing LEX Reception First Name La…" at bounding box center [1020, 626] width 401 height 57
click at [1113, 655] on div "Message Message Message(If Any) First Name Last Name Email Phone Case Name/Numb…" at bounding box center [1020, 422] width 401 height 525
click at [1090, 193] on p at bounding box center [1020, 173] width 399 height 40
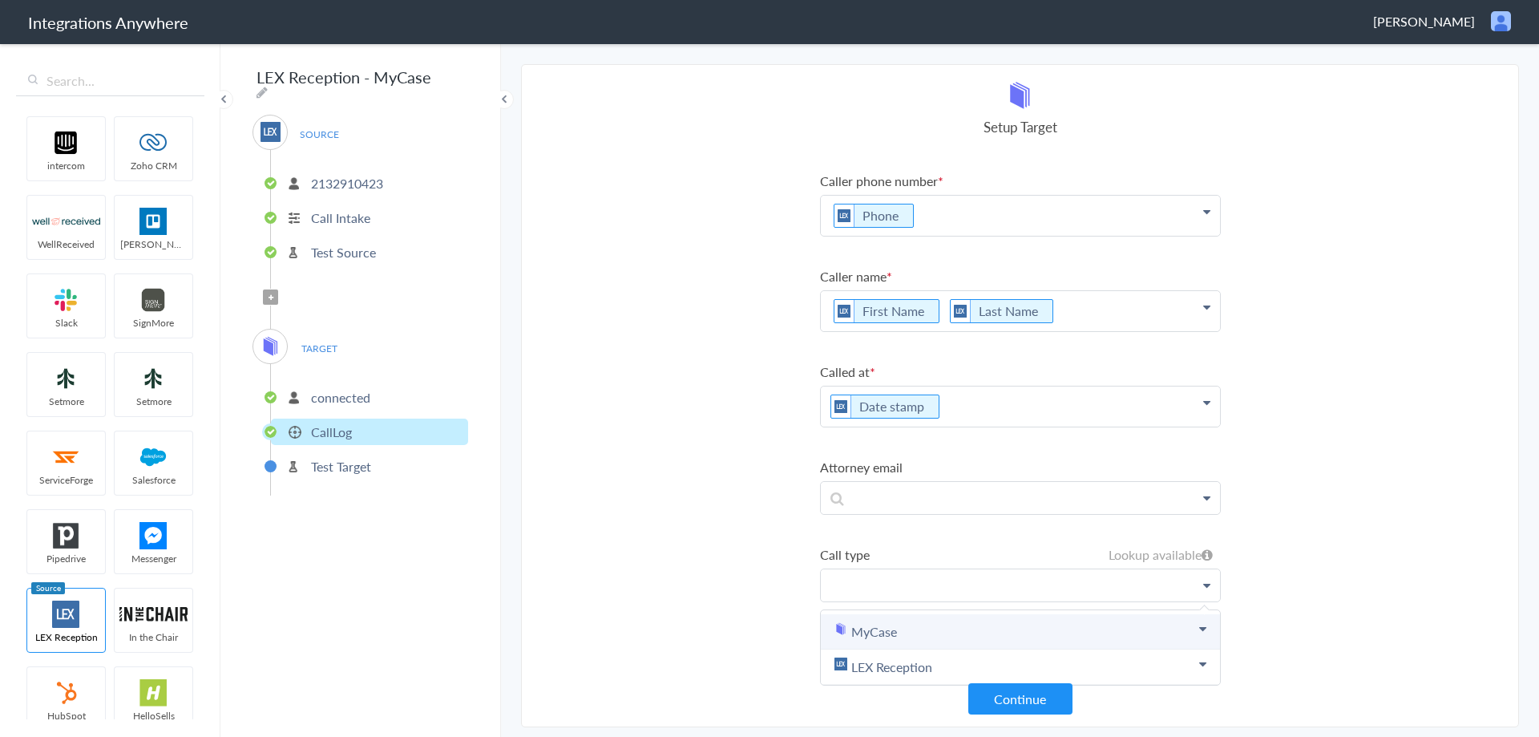
scroll to position [96, 0]
click at [896, 618] on link "MyCase" at bounding box center [1020, 631] width 399 height 35
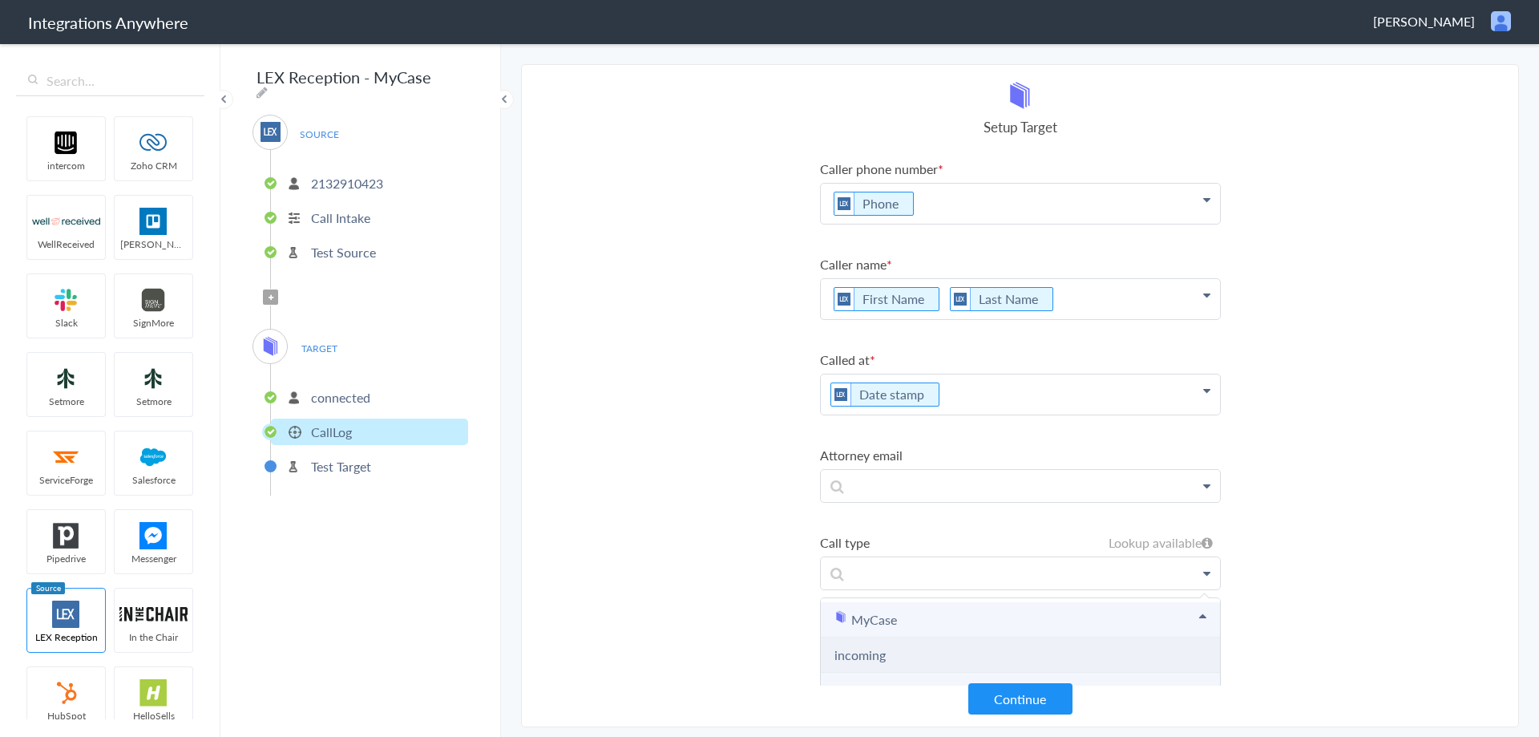
click at [898, 656] on li "incoming" at bounding box center [1020, 654] width 399 height 35
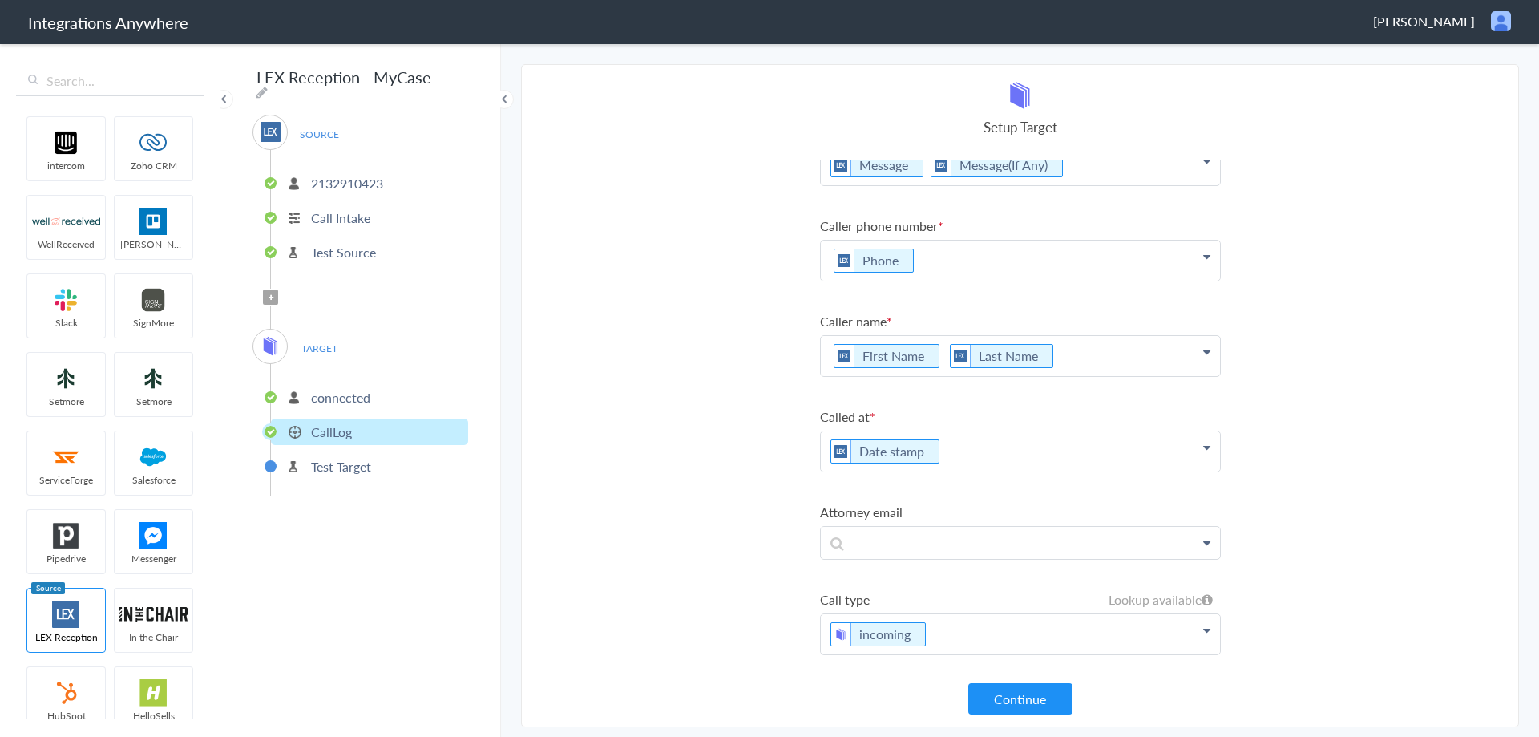
click at [1382, 439] on section "Select Account 2132910423 Rename Delete (2 hours ago) + connect Continue Setup …" at bounding box center [1020, 395] width 998 height 663
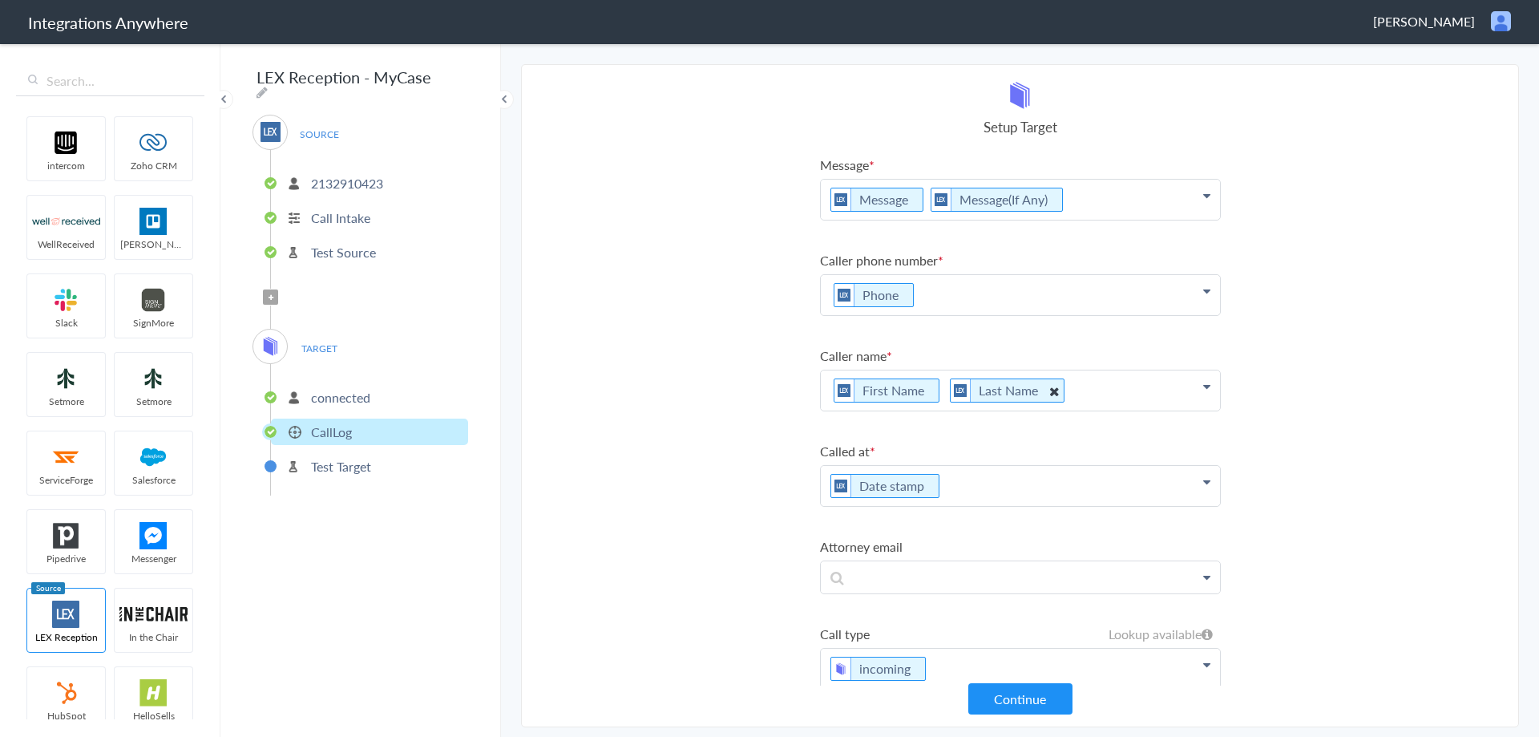
scroll to position [0, 0]
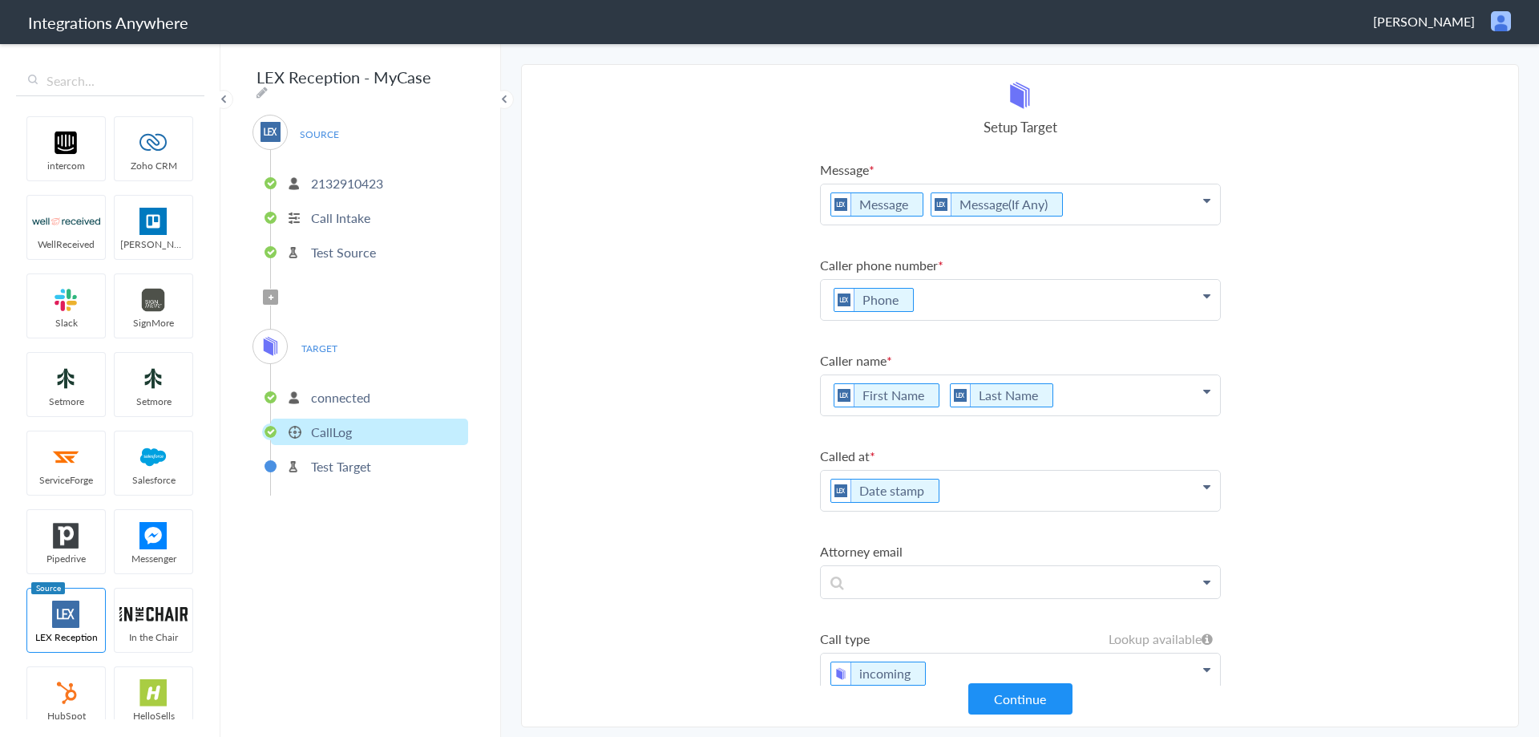
click at [1079, 196] on p "Message Message(If Any)" at bounding box center [1020, 204] width 399 height 40
click at [828, 200] on p "Message Message(If Any)" at bounding box center [1020, 204] width 399 height 40
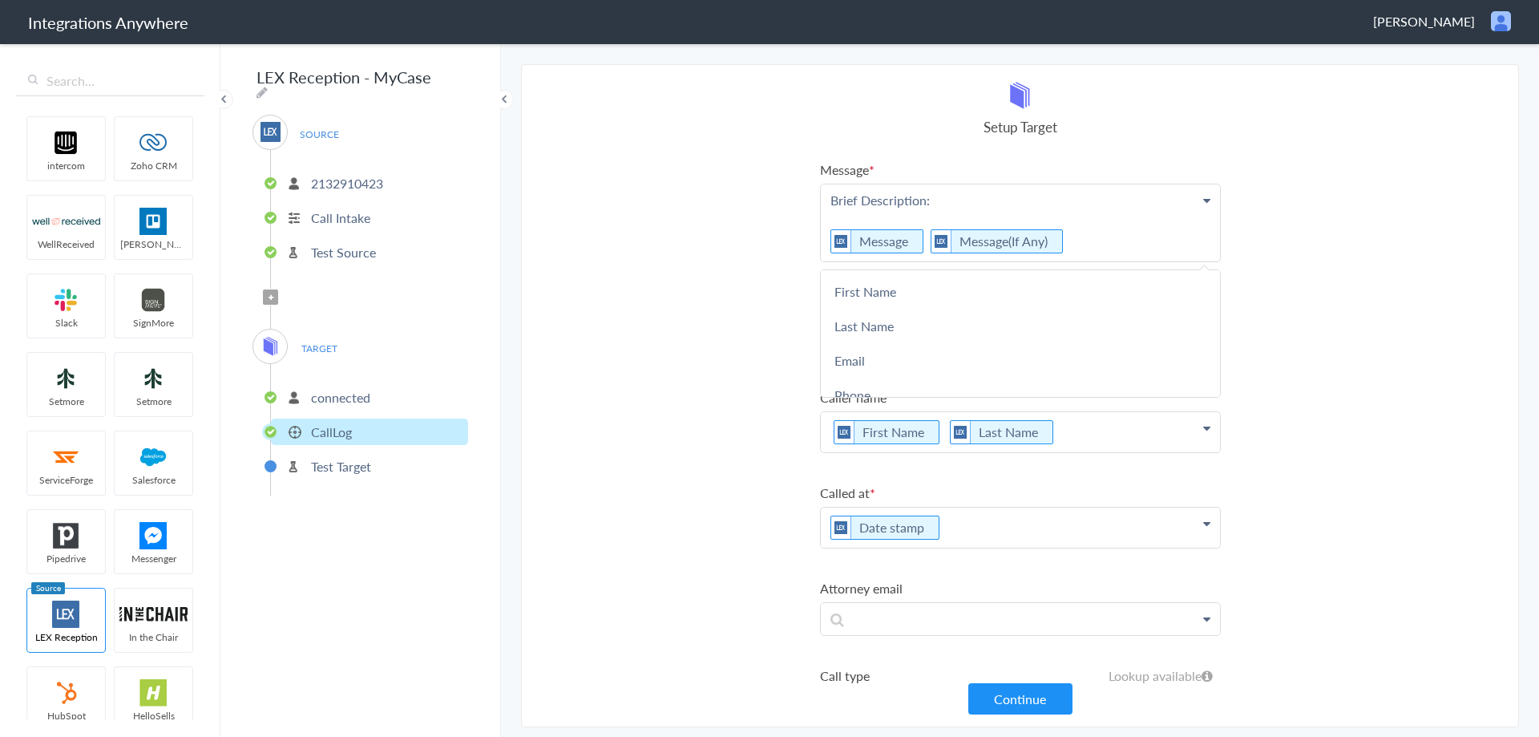
click at [955, 192] on p "Brief Description: Message Message(If Any)" at bounding box center [1020, 222] width 399 height 77
click at [943, 200] on p "Brief Description: Message Message(If Any)" at bounding box center [1020, 222] width 399 height 77
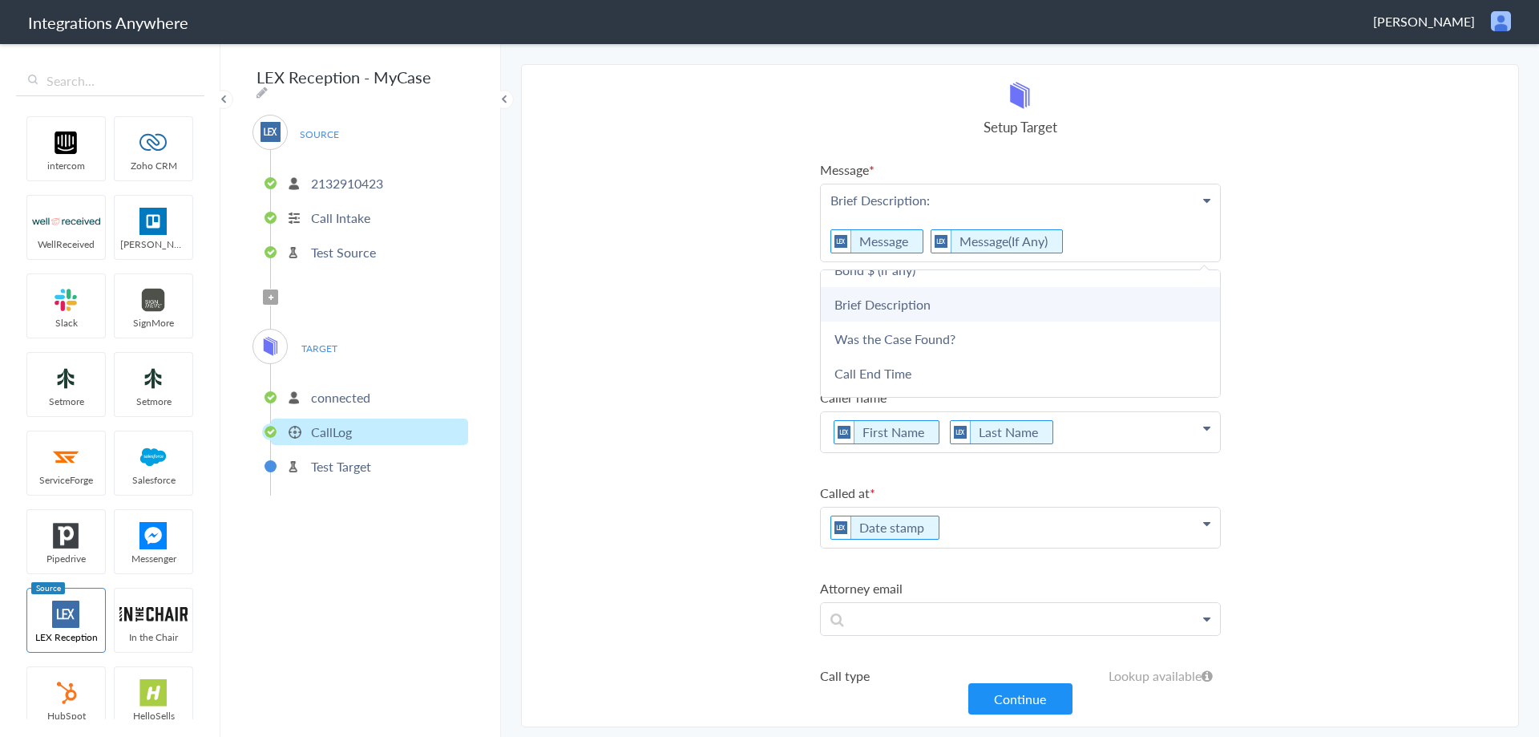
click at [926, 314] on link "Brief Description" at bounding box center [1020, 304] width 399 height 34
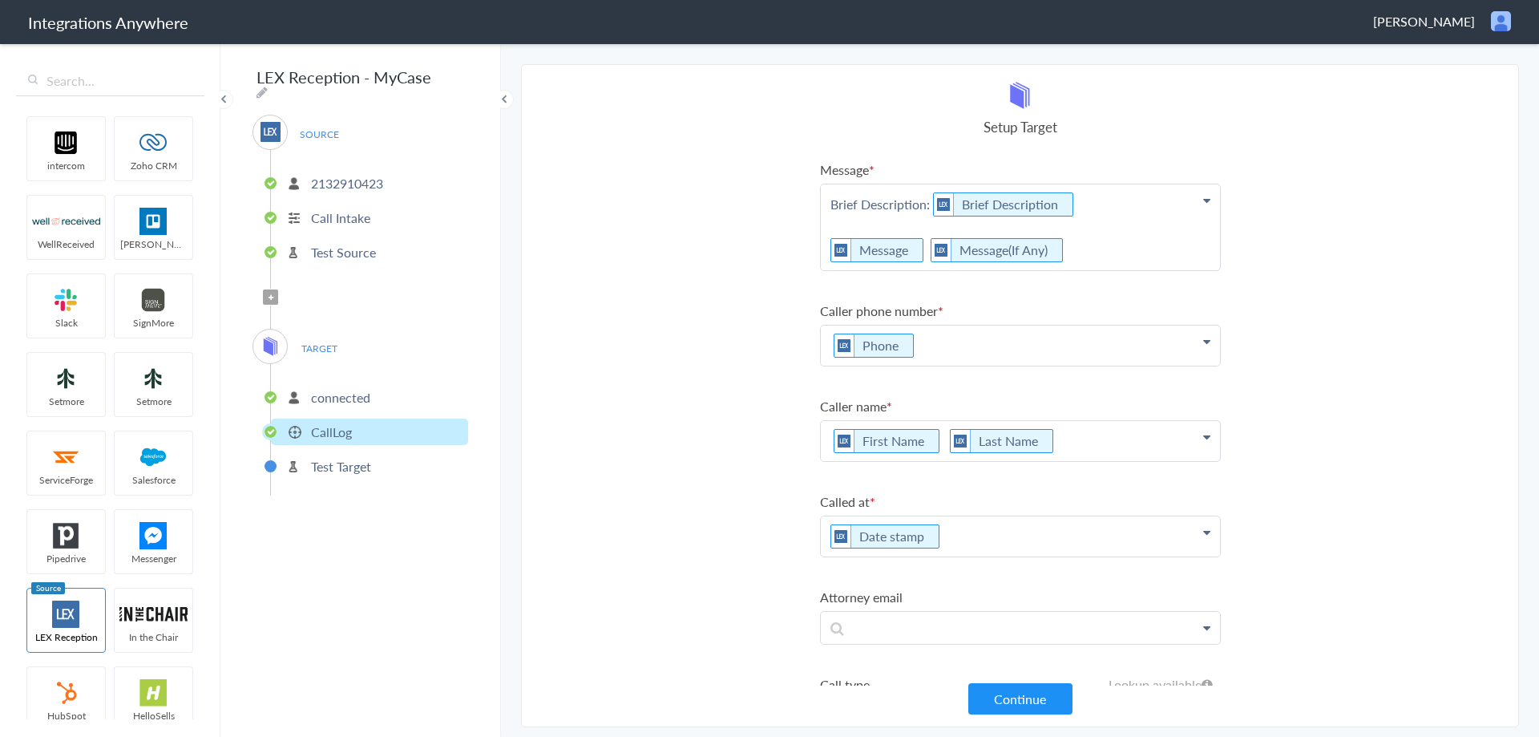
click at [1096, 202] on p "Brief Description: Brief Description Message Message(If Any)" at bounding box center [1020, 227] width 399 height 86
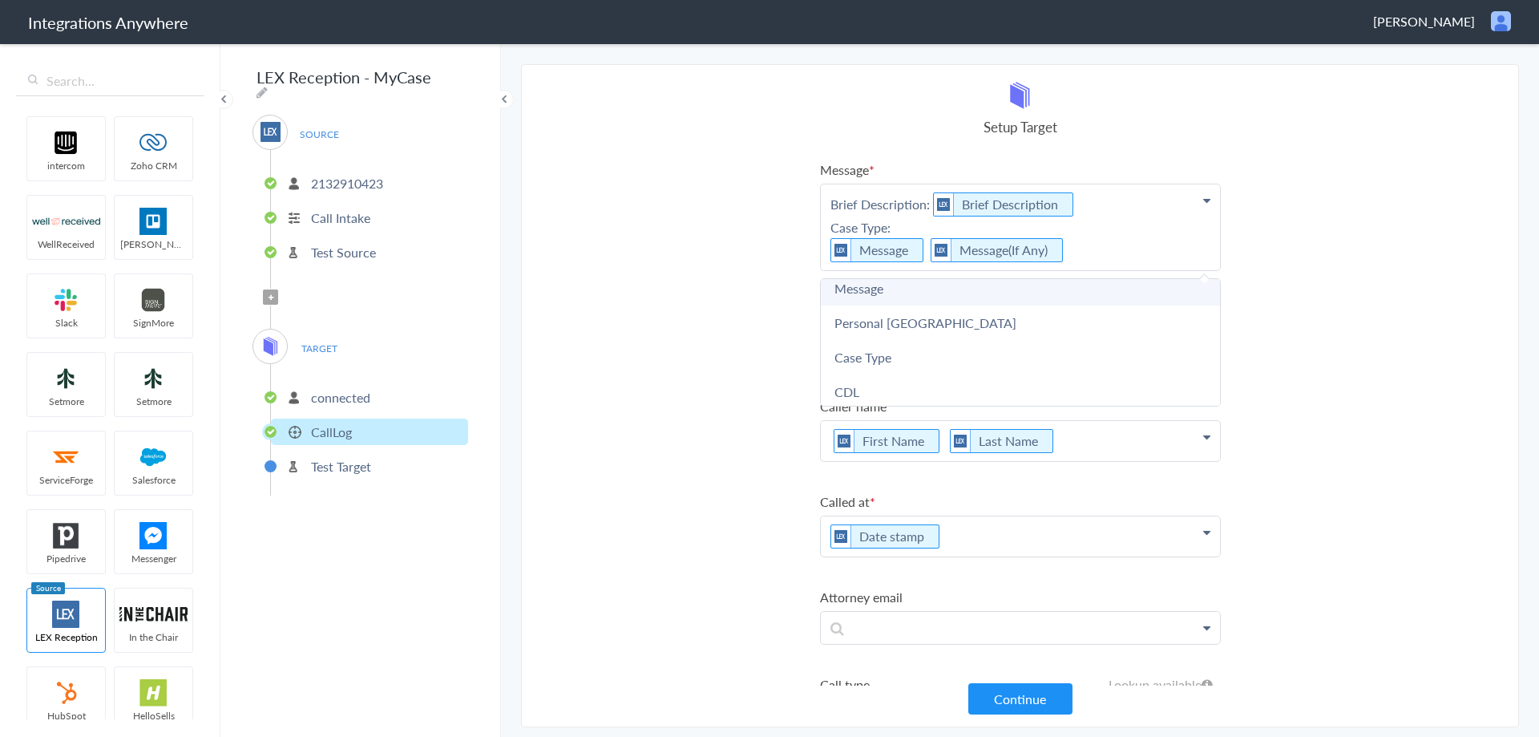
scroll to position [240, 0]
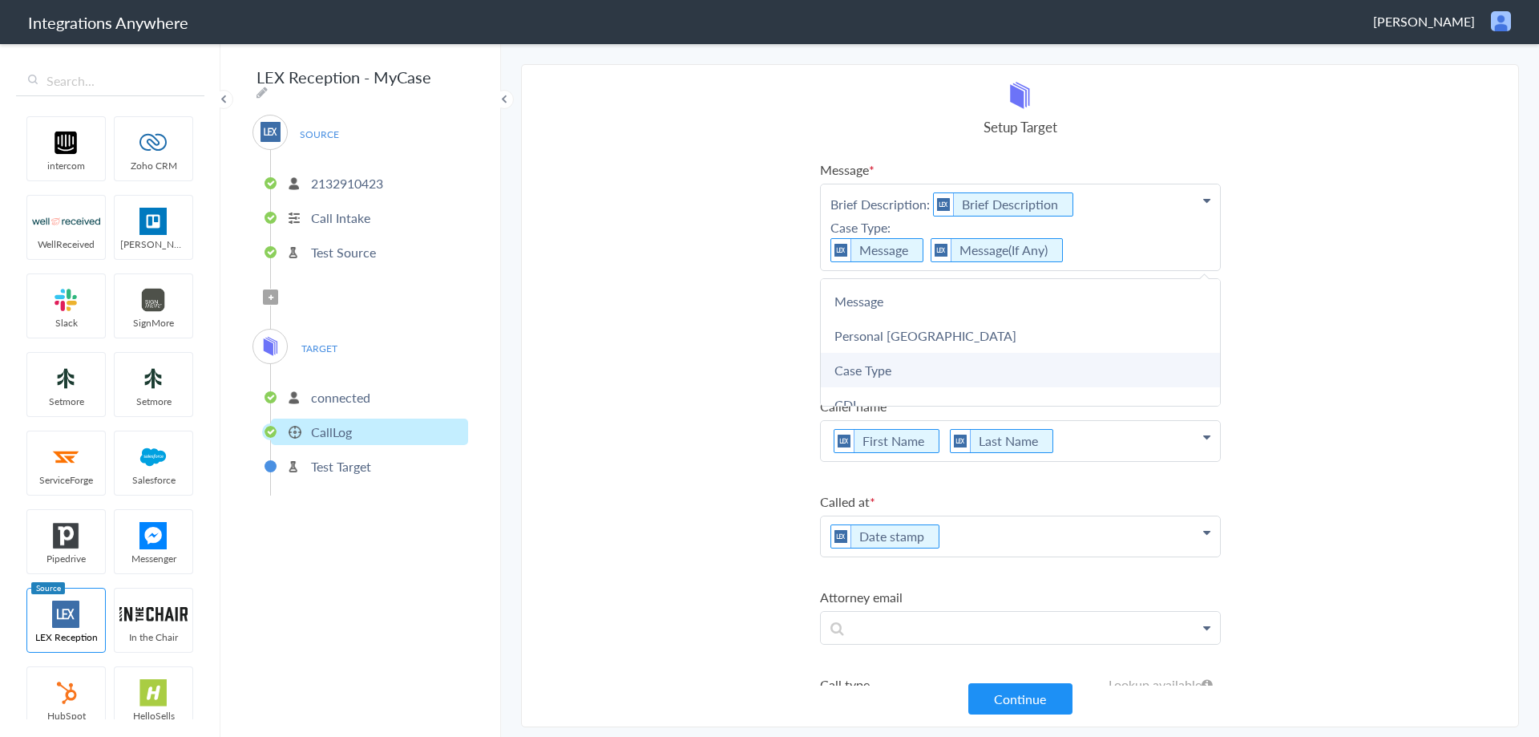
click at [890, 378] on link "Case Type" at bounding box center [1020, 370] width 399 height 34
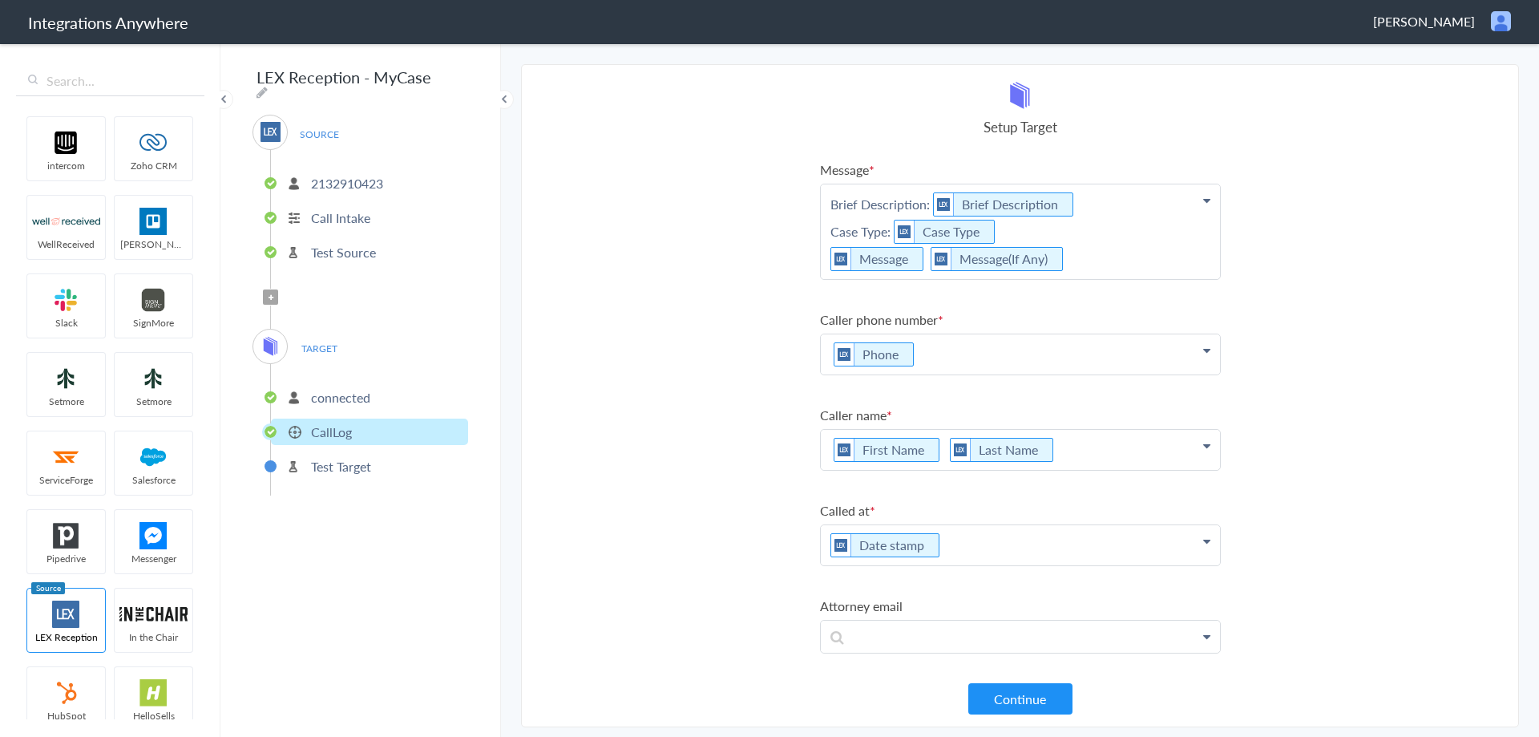
click at [1112, 239] on p "Brief Description: Brief Description Case Type: Case Type Message Message(If An…" at bounding box center [1020, 231] width 399 height 95
click at [1355, 349] on section "Select Account 2132910423 Rename Delete (2 hours ago) + connect Continue Setup …" at bounding box center [1020, 395] width 998 height 663
click at [1028, 713] on button "Continue" at bounding box center [1020, 698] width 104 height 31
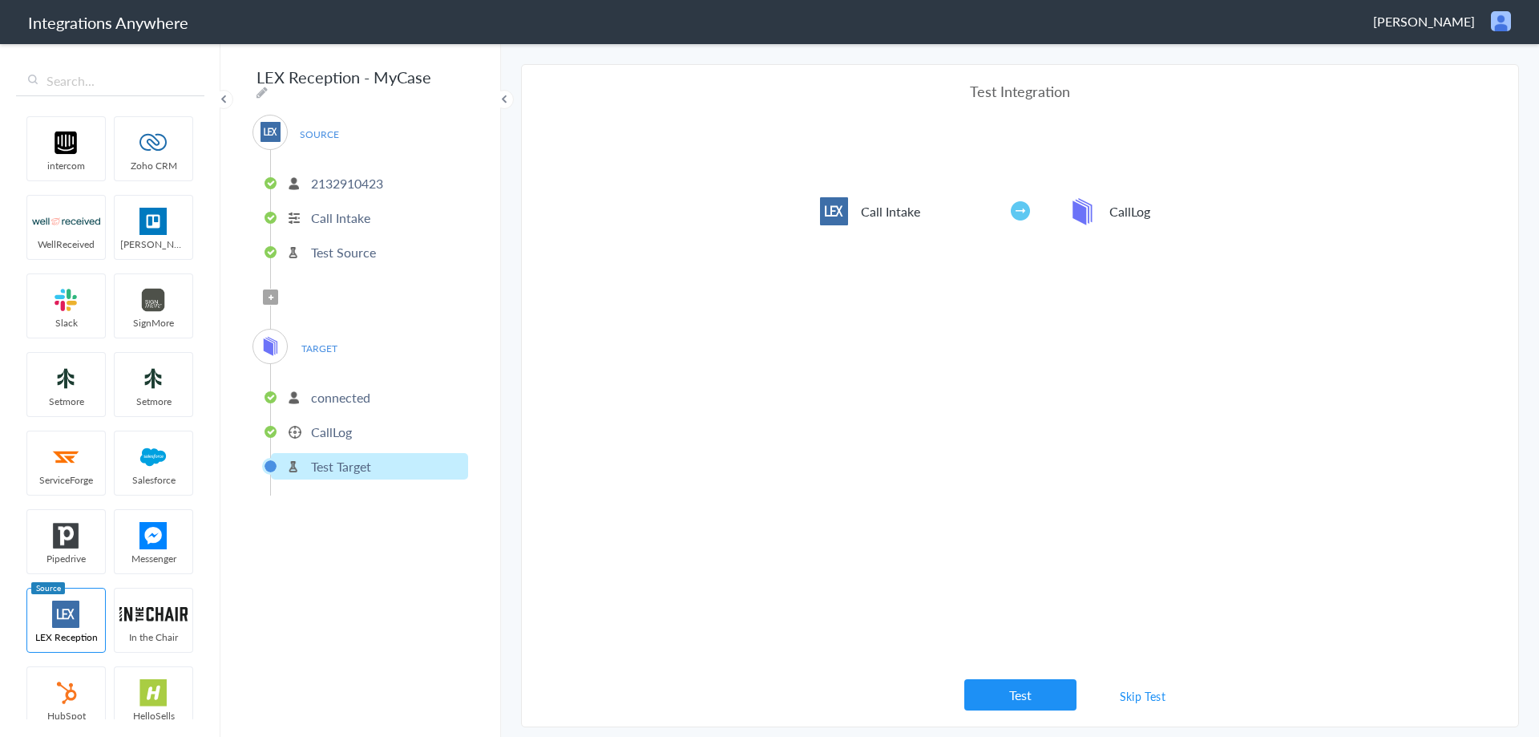
click at [1208, 624] on div "Test Integration Call Intake CallLog View test data Your Integration has been s…" at bounding box center [1020, 395] width 401 height 629
click at [997, 697] on button "Test" at bounding box center [1020, 694] width 112 height 31
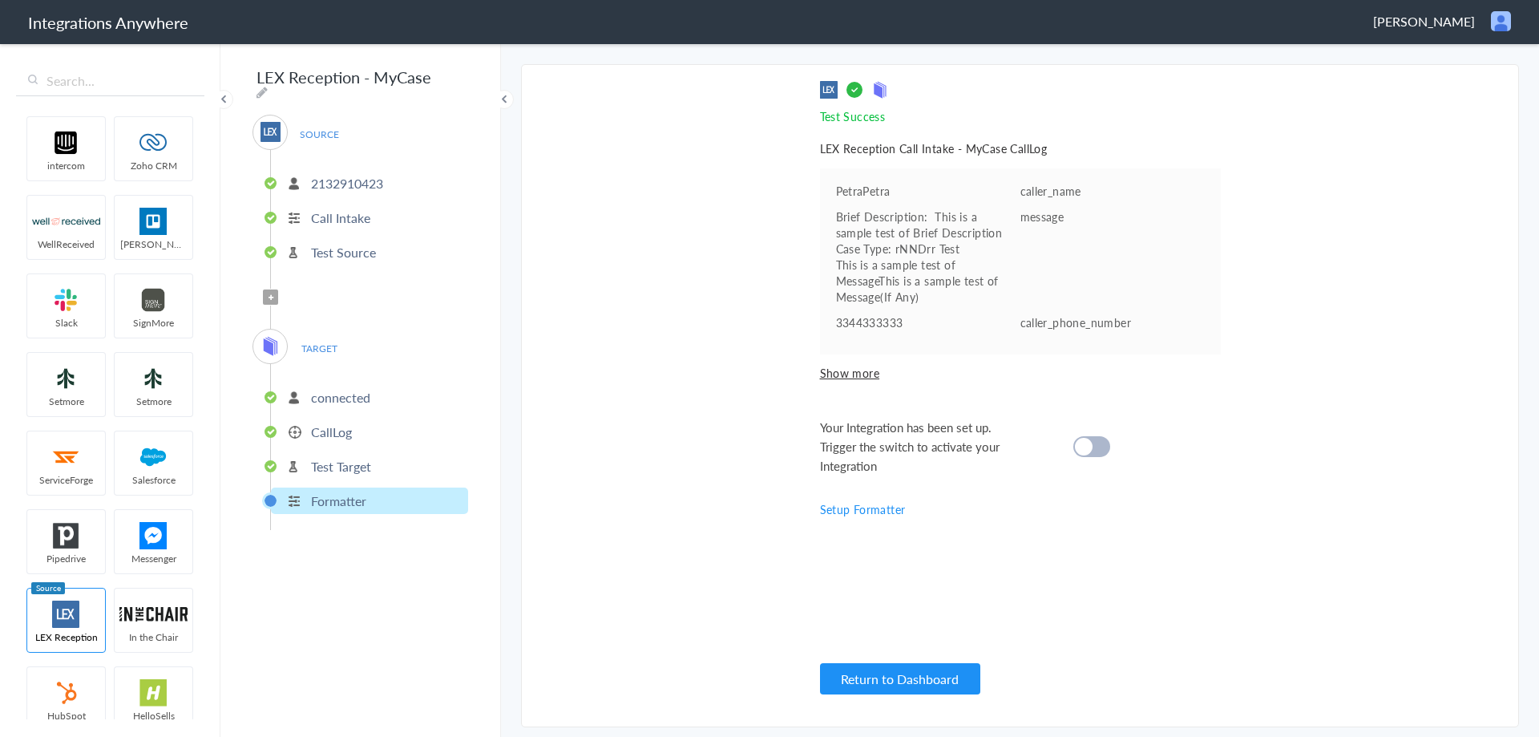
click at [1087, 466] on div "Your Integration has been set up. Trigger the switch to activate your Integrati…" at bounding box center [1000, 447] width 361 height 58
click at [1095, 447] on div at bounding box center [1091, 446] width 37 height 21
click at [1238, 562] on section "Select Account 2132910423 Rename Delete (2 hours ago) + connect Continue Setup …" at bounding box center [1020, 395] width 998 height 663
click at [1330, 528] on section "Select Account 2132910423 Rename Delete (2 hours ago) + connect Continue Setup …" at bounding box center [1020, 395] width 998 height 663
drag, startPoint x: 1306, startPoint y: 235, endPoint x: 1243, endPoint y: 71, distance: 175.1
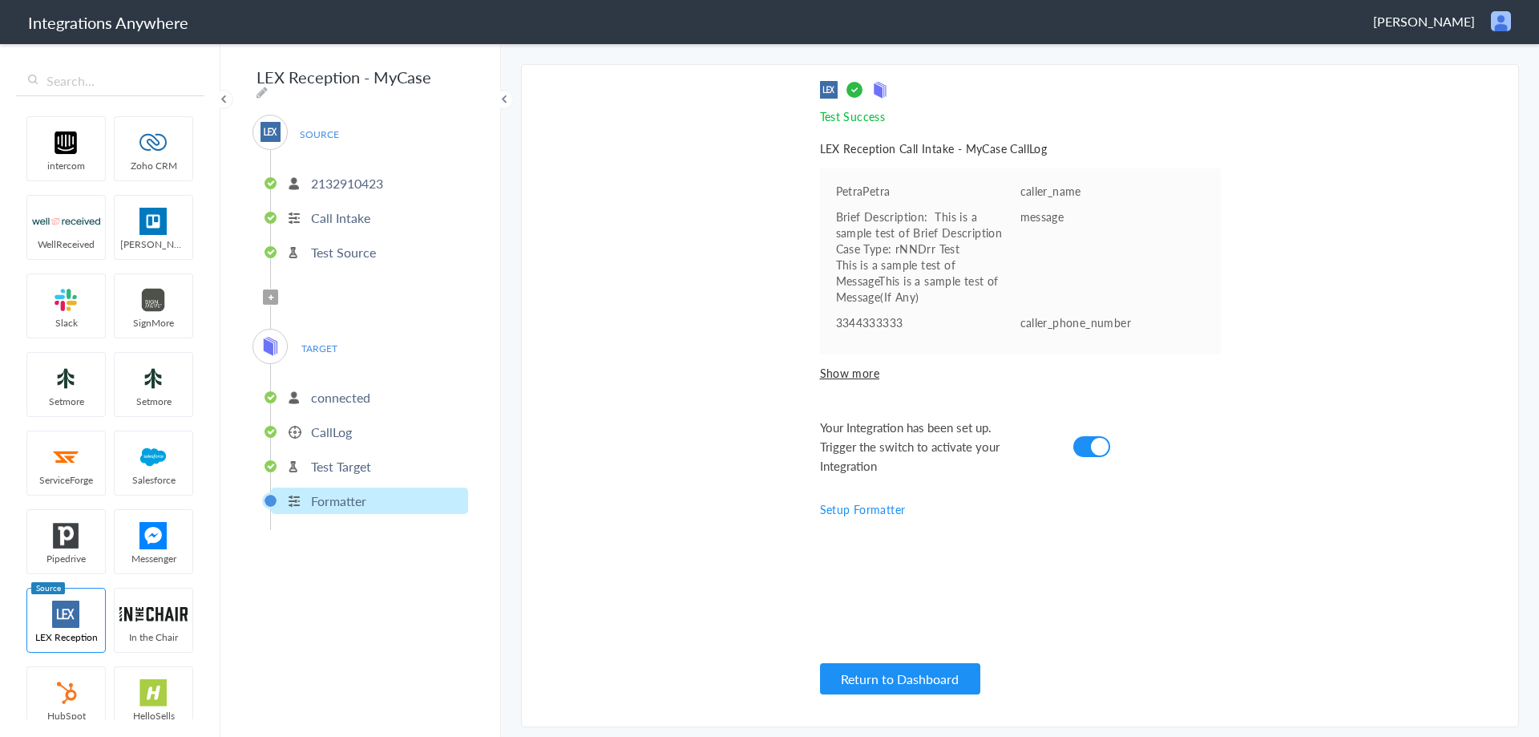
click at [1306, 220] on section "Select Account 2132910423 Rename Delete (2 hours ago) + connect Continue Setup …" at bounding box center [1020, 395] width 998 height 663
click at [870, 672] on button "Return to Dashboard" at bounding box center [900, 678] width 160 height 31
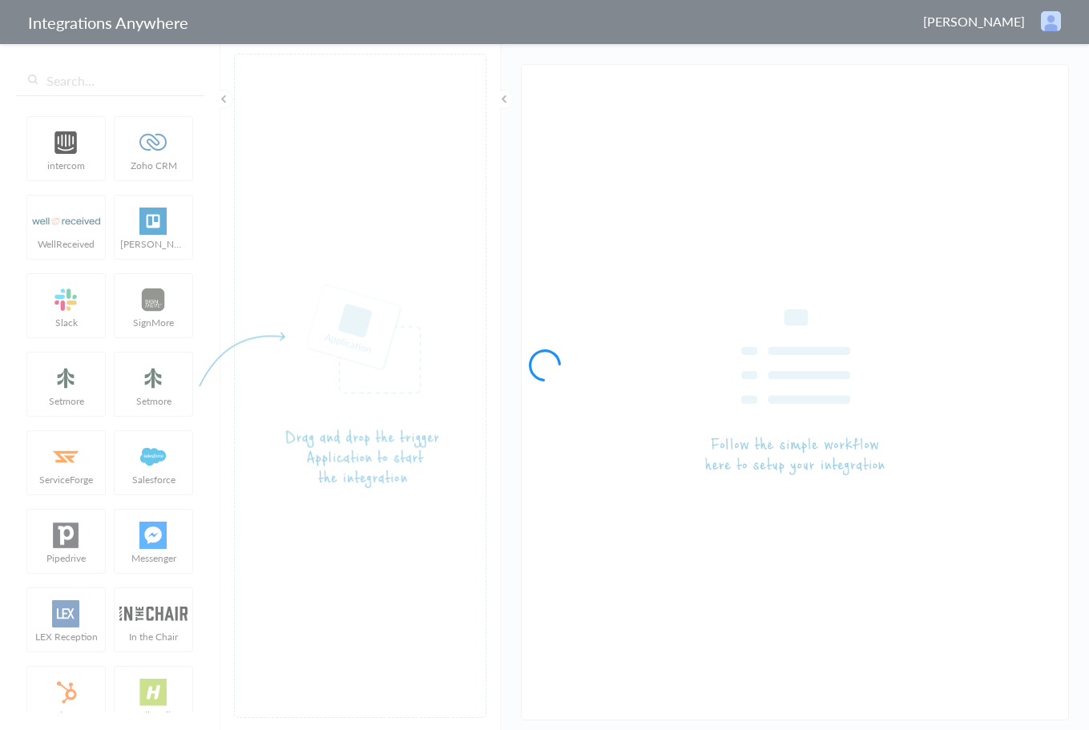
type input "LEX Reception - MyCase"
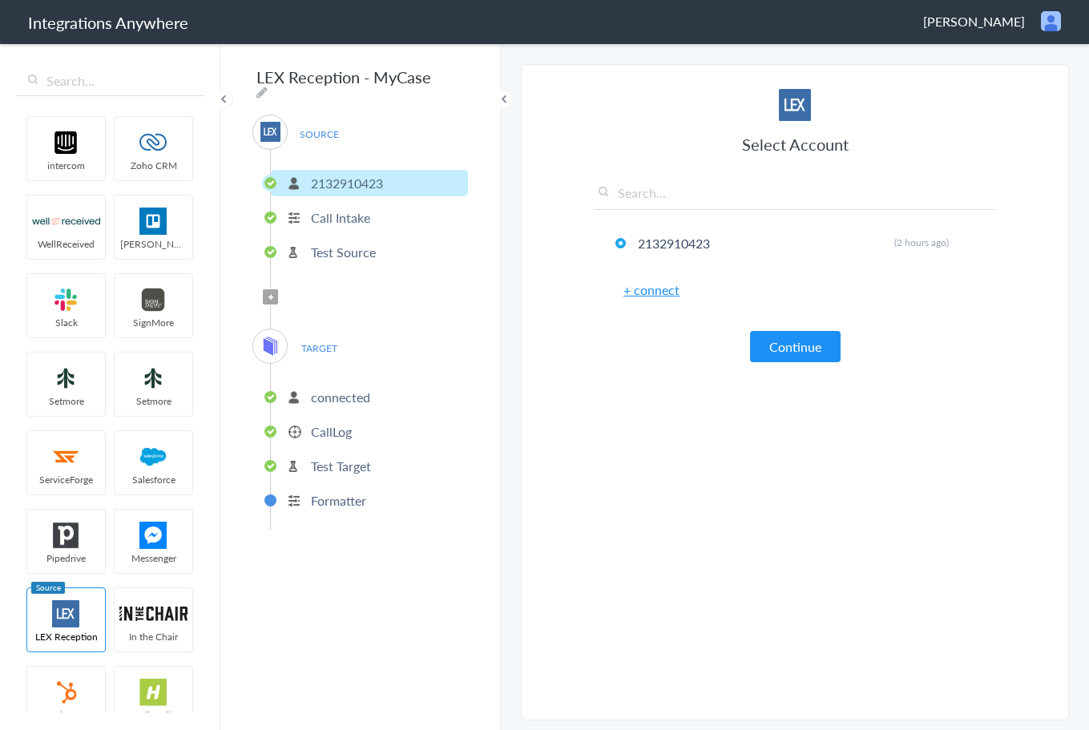
click at [365, 251] on p "Test Source" at bounding box center [343, 252] width 65 height 18
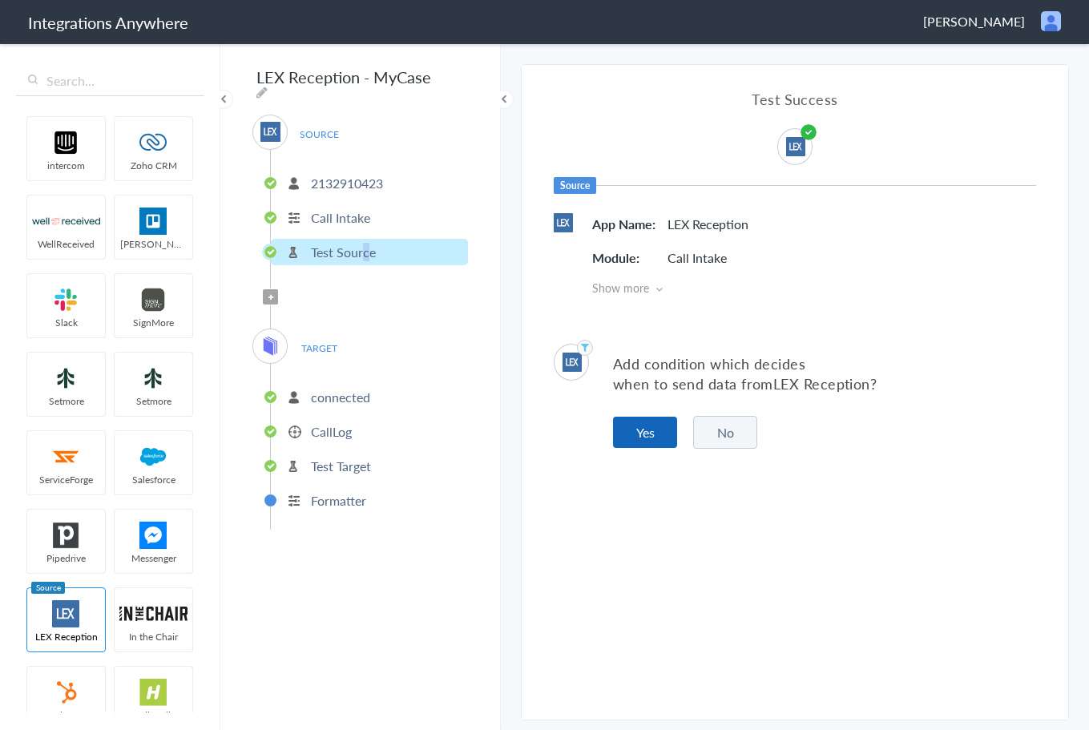
click at [616, 436] on button "Yes" at bounding box center [645, 432] width 64 height 31
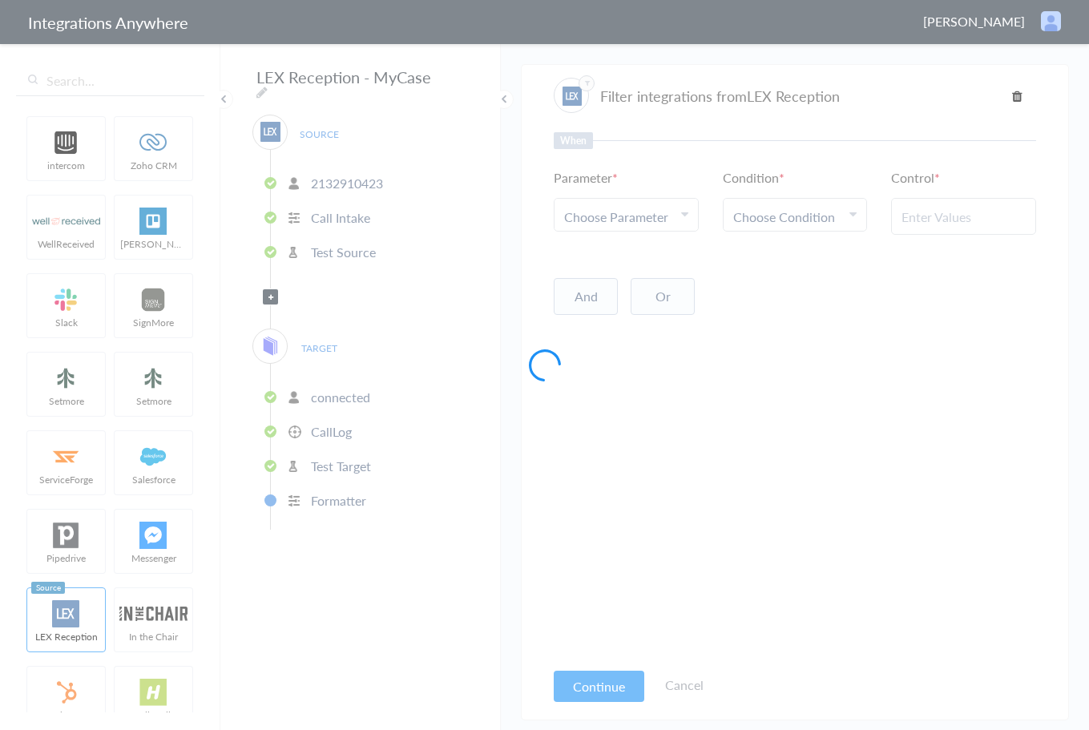
click at [653, 224] on div at bounding box center [544, 365] width 1089 height 730
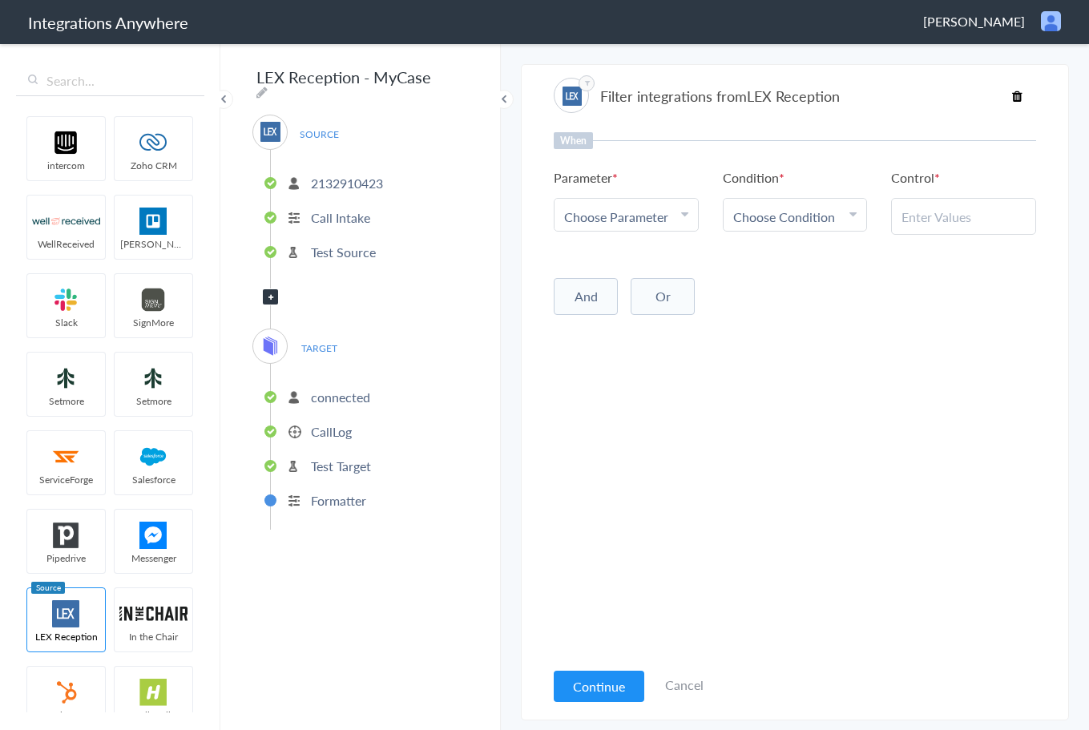
click at [673, 216] on div "Choose Parameter" at bounding box center [626, 217] width 124 height 18
click at [604, 208] on link "Choose Parameter" at bounding box center [626, 215] width 143 height 32
click at [620, 221] on span "Choose Parameter" at bounding box center [616, 217] width 104 height 18
click at [629, 260] on input "text" at bounding box center [626, 261] width 143 height 34
click at [289, 301] on div "SOURCE 2132910423 Call Intake Test Source Filter Applied TARGET connected CallL…" at bounding box center [360, 322] width 216 height 415
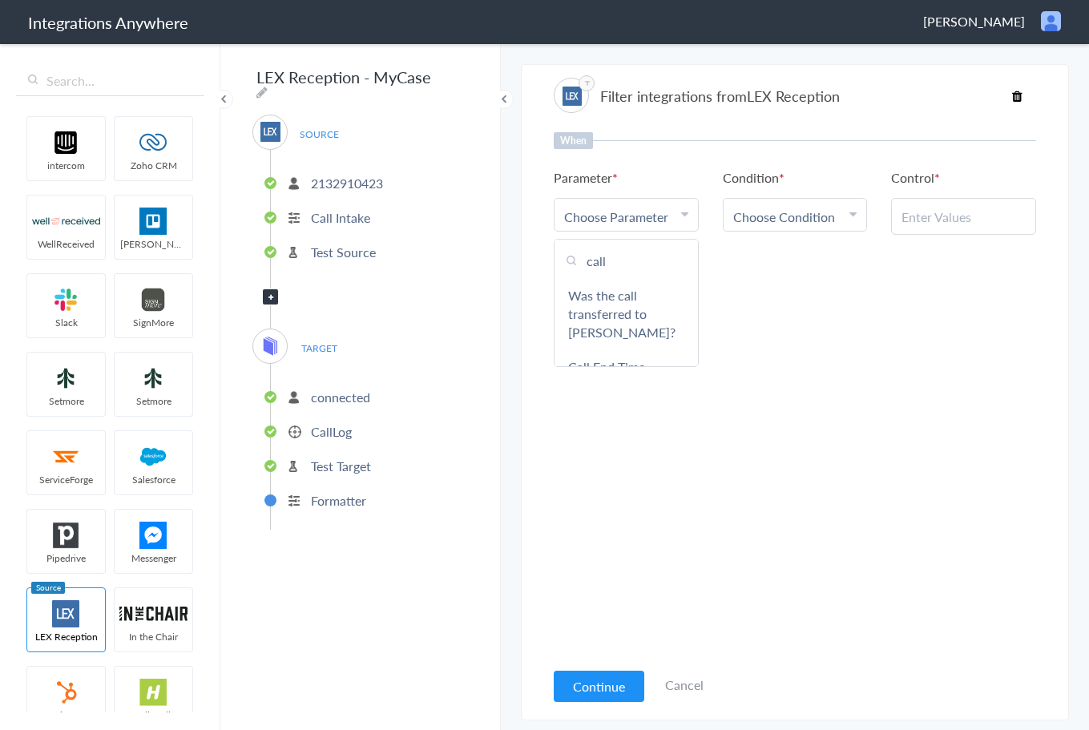
click at [631, 259] on input "call" at bounding box center [626, 261] width 143 height 34
type input "call ty"
click at [612, 297] on link "Call Type" at bounding box center [626, 295] width 143 height 34
click at [840, 205] on link "Choose Condition" at bounding box center [795, 215] width 143 height 32
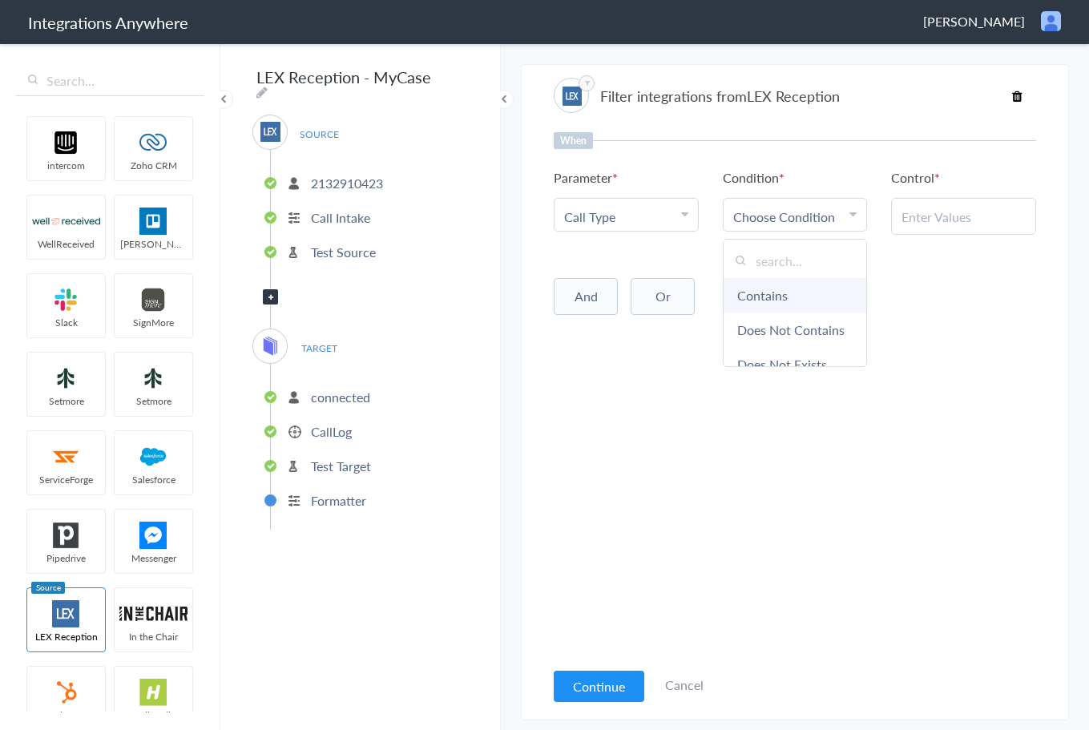
click at [783, 294] on link "Contains" at bounding box center [795, 295] width 143 height 34
click at [931, 220] on input "text" at bounding box center [964, 217] width 124 height 18
type input "New Client"
drag, startPoint x: 998, startPoint y: 224, endPoint x: 707, endPoint y: 221, distance: 291.0
click at [739, 220] on ul "Parameter Choose Parameter Call Type First Name Last Name Email Phone Case Name…" at bounding box center [795, 201] width 483 height 67
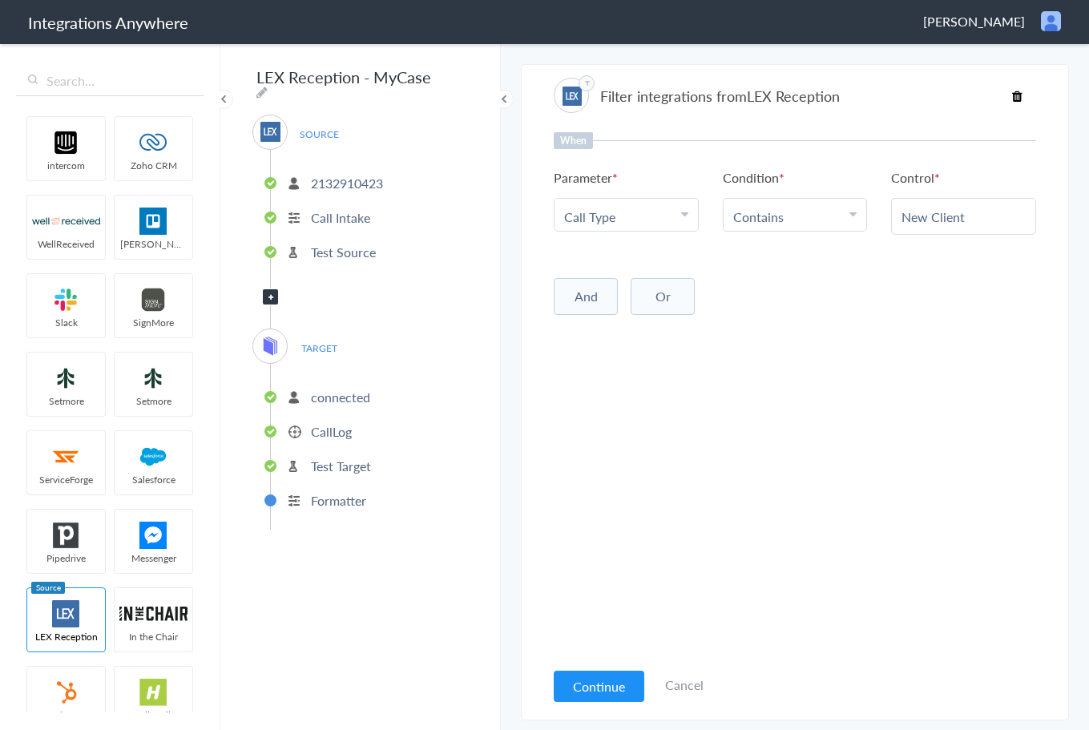
drag, startPoint x: 878, startPoint y: 345, endPoint x: 692, endPoint y: 343, distance: 186.8
click at [878, 344] on div "When Parameter Choose Parameter Call Type First Name Last Name Email Phone Case…" at bounding box center [795, 395] width 483 height 527
click at [575, 695] on button "Continue" at bounding box center [599, 686] width 91 height 31
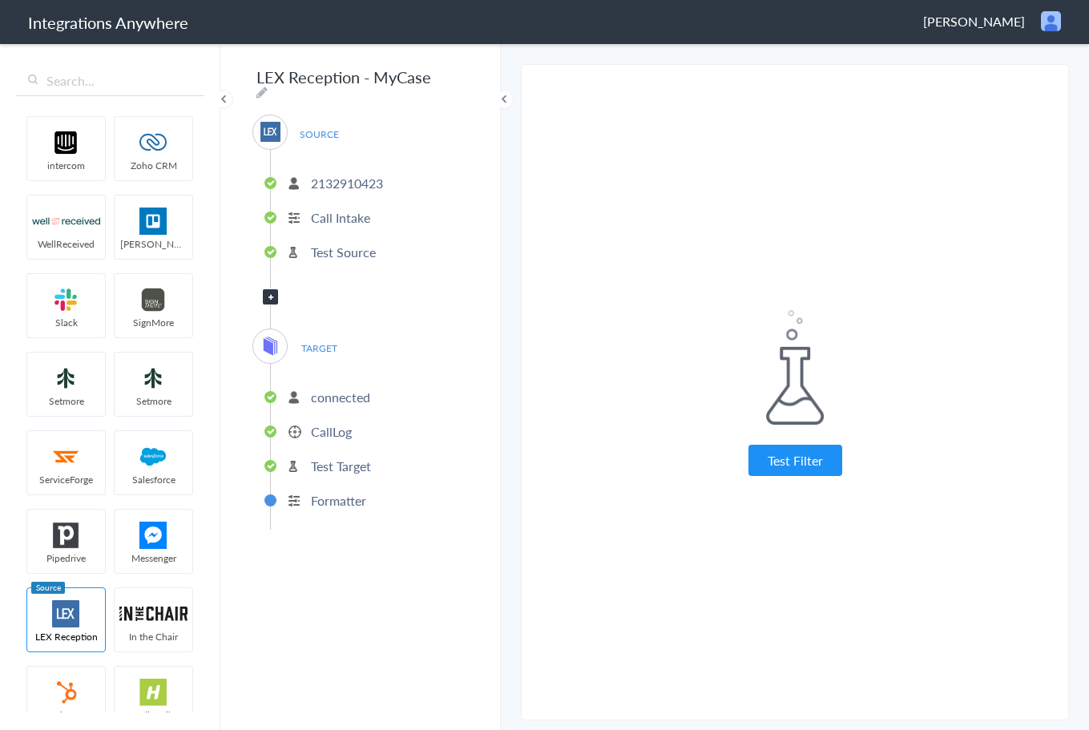
click at [341, 388] on p "connected" at bounding box center [340, 397] width 59 height 18
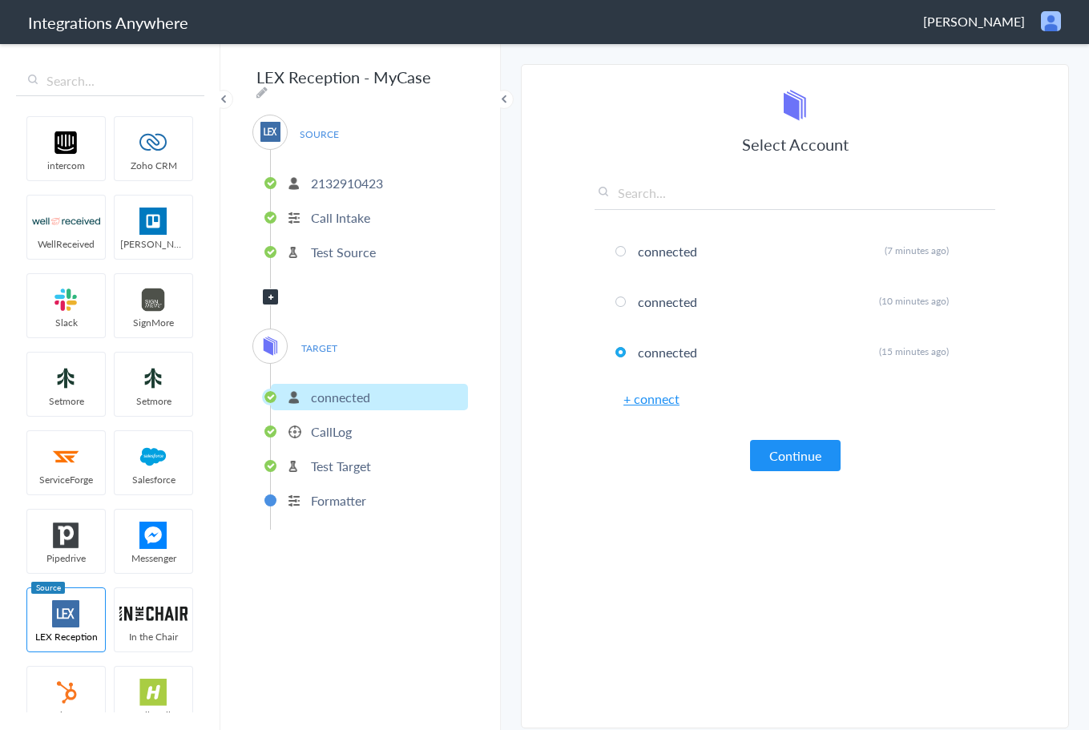
drag, startPoint x: 341, startPoint y: 426, endPoint x: 376, endPoint y: 438, distance: 36.5
click at [341, 426] on p "CallLog" at bounding box center [331, 431] width 41 height 18
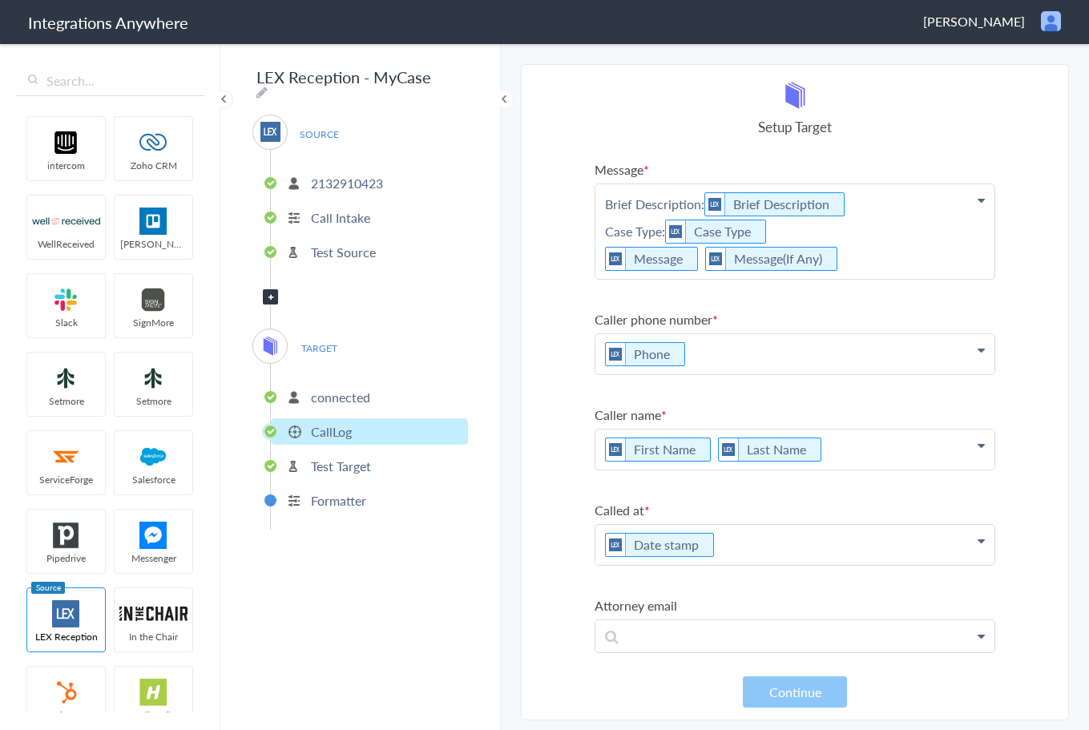
click at [829, 234] on p "Brief Description: Brief Description Case Type: Case Type Message Message(If An…" at bounding box center [795, 231] width 399 height 95
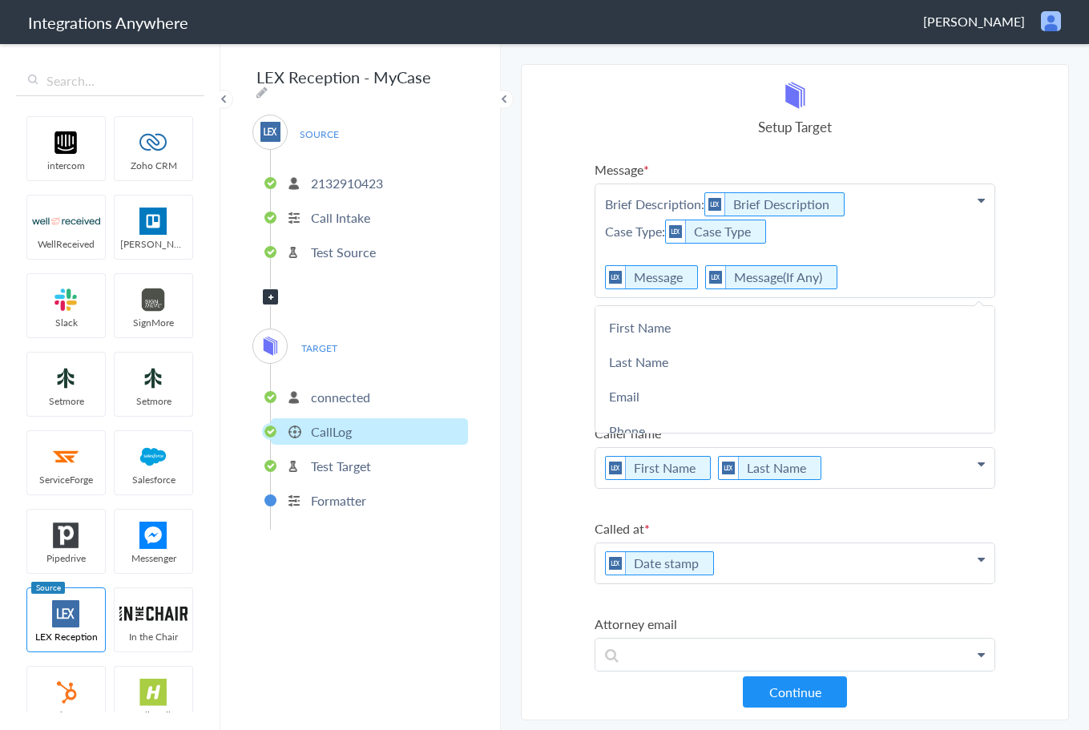
click at [629, 252] on p "Brief Description: Brief Description Case Type: Case Type Message Message(If An…" at bounding box center [795, 240] width 399 height 113
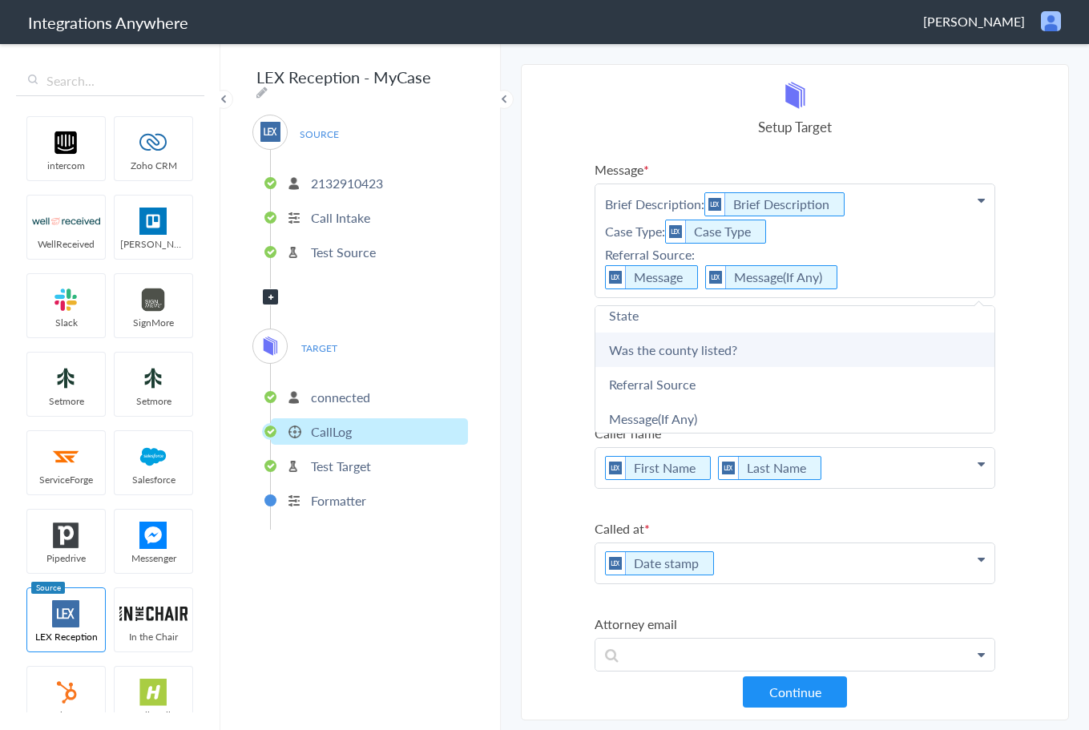
scroll to position [1290, 0]
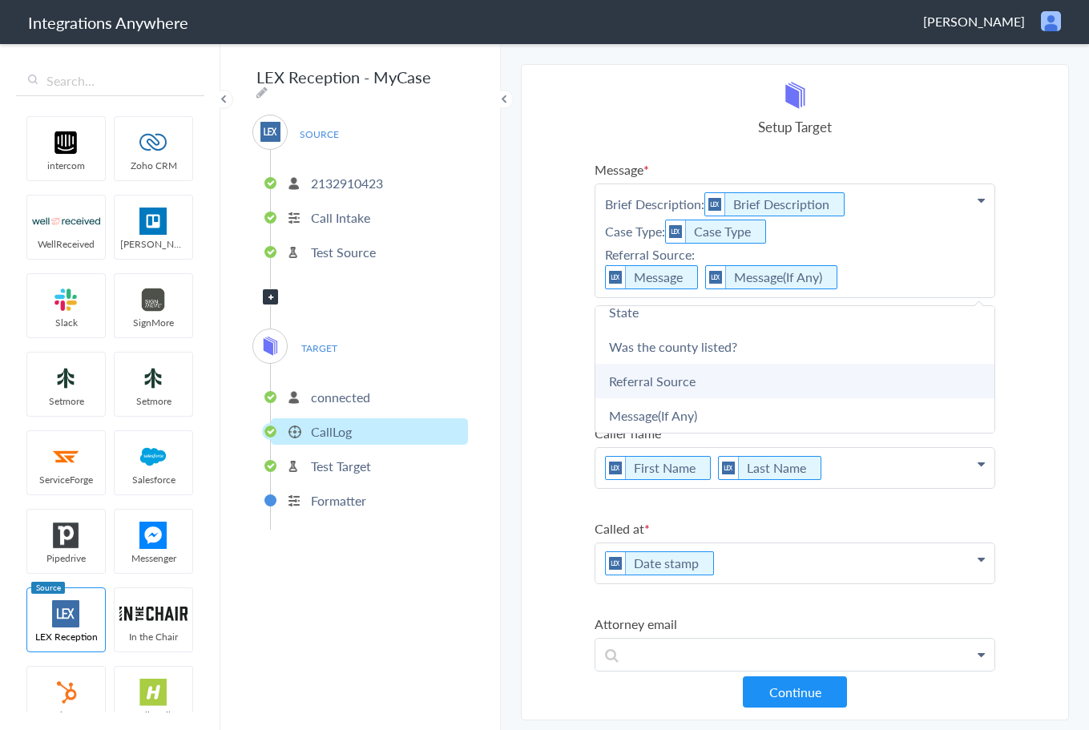
click at [687, 375] on link "Referral Source" at bounding box center [795, 381] width 399 height 34
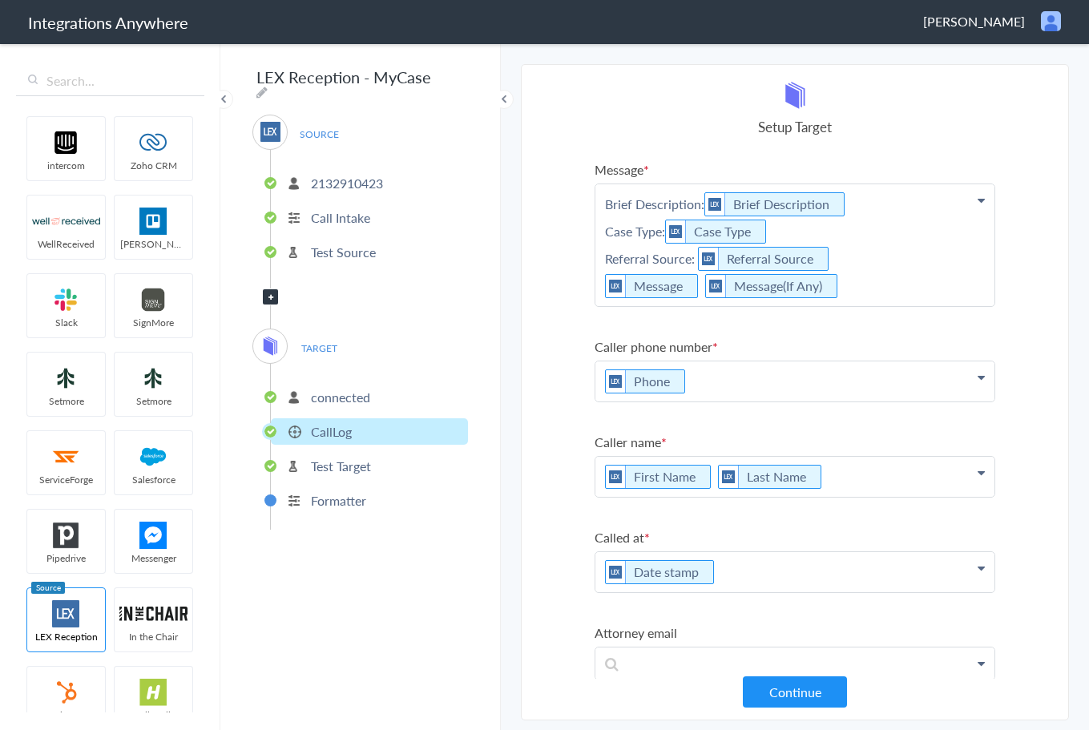
click at [926, 269] on p "Brief Description: Brief Description Case Type: Case Type Referral Source: Refe…" at bounding box center [795, 245] width 399 height 122
click at [1036, 226] on section "Select Account 2132910423 Rename Delete (2 hours ago) + connect Continue Setup …" at bounding box center [795, 392] width 548 height 656
click at [919, 306] on p "First Name Last Name" at bounding box center [795, 245] width 399 height 122
click at [888, 434] on label "Caller name" at bounding box center [795, 442] width 401 height 18
click at [707, 306] on p "First Name Last Name" at bounding box center [795, 245] width 399 height 122
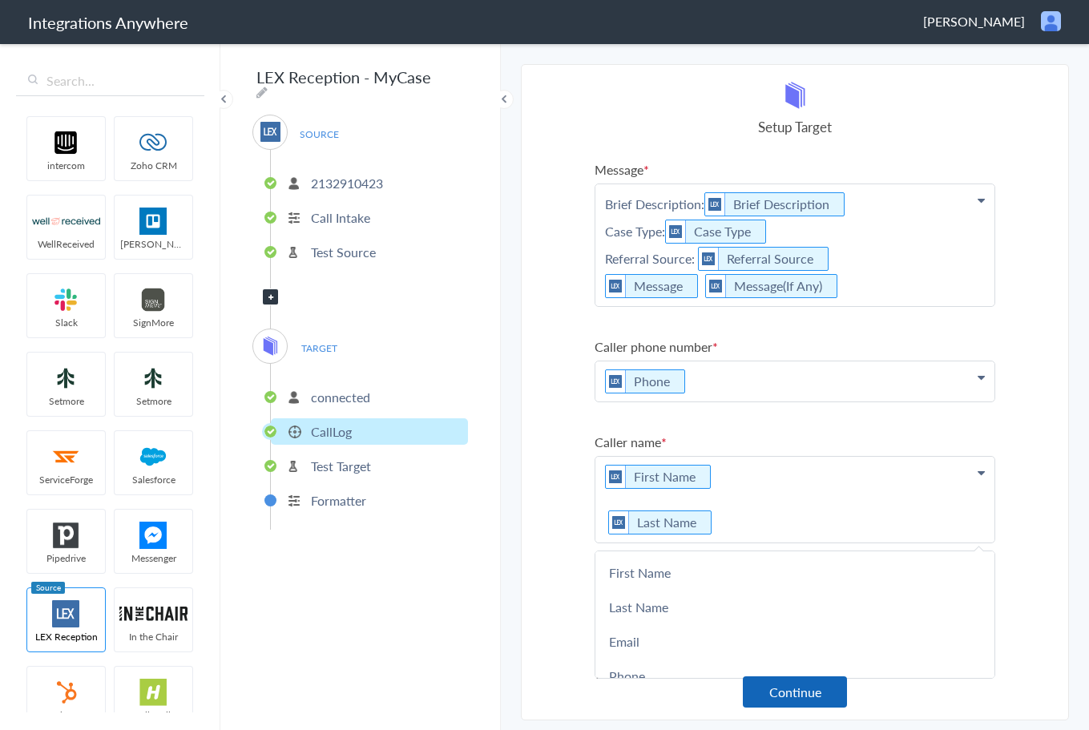
click at [776, 689] on button "Continue" at bounding box center [795, 691] width 104 height 31
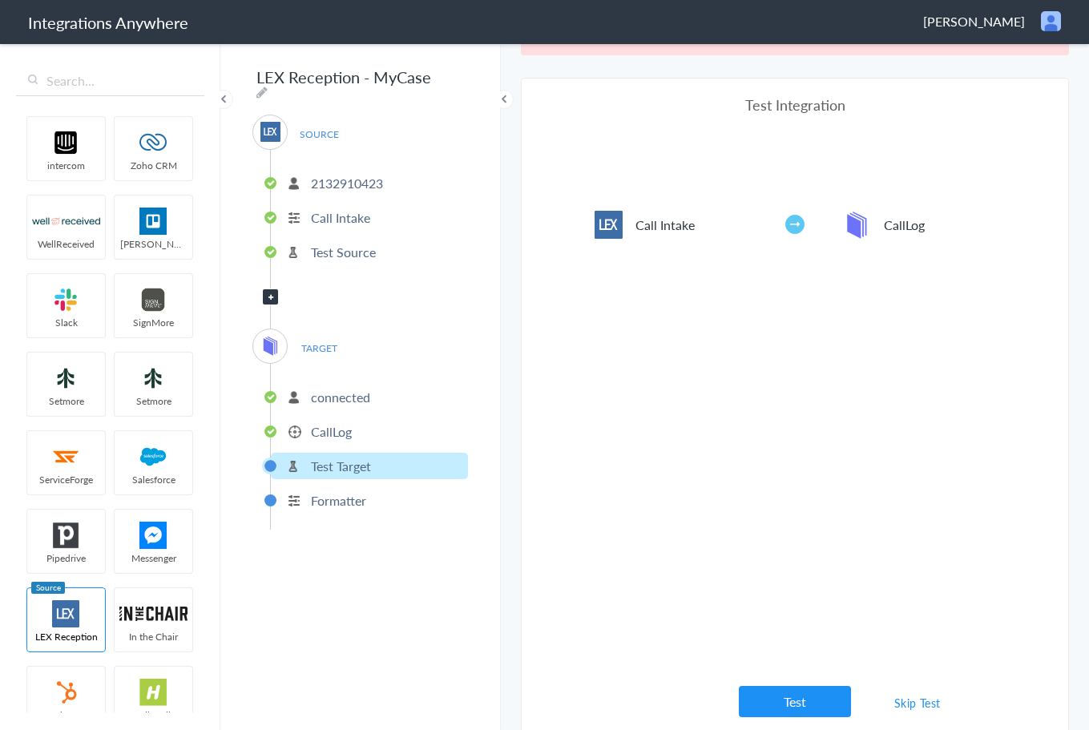
scroll to position [59, 0]
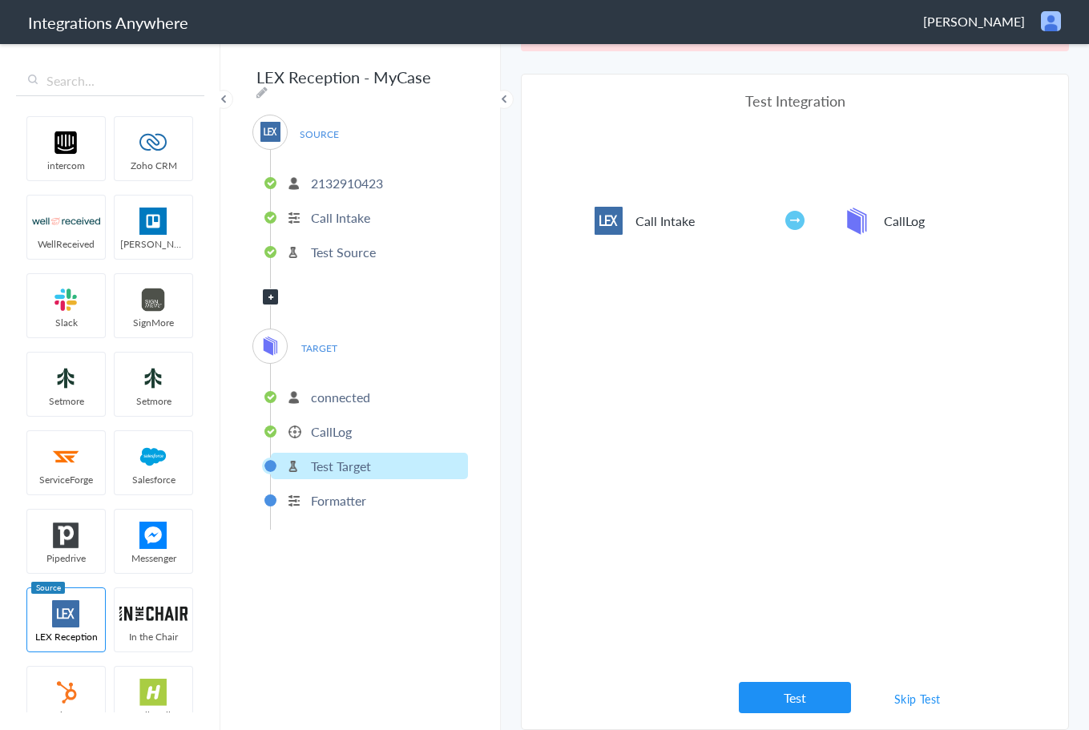
click at [787, 684] on button "Test" at bounding box center [795, 697] width 112 height 31
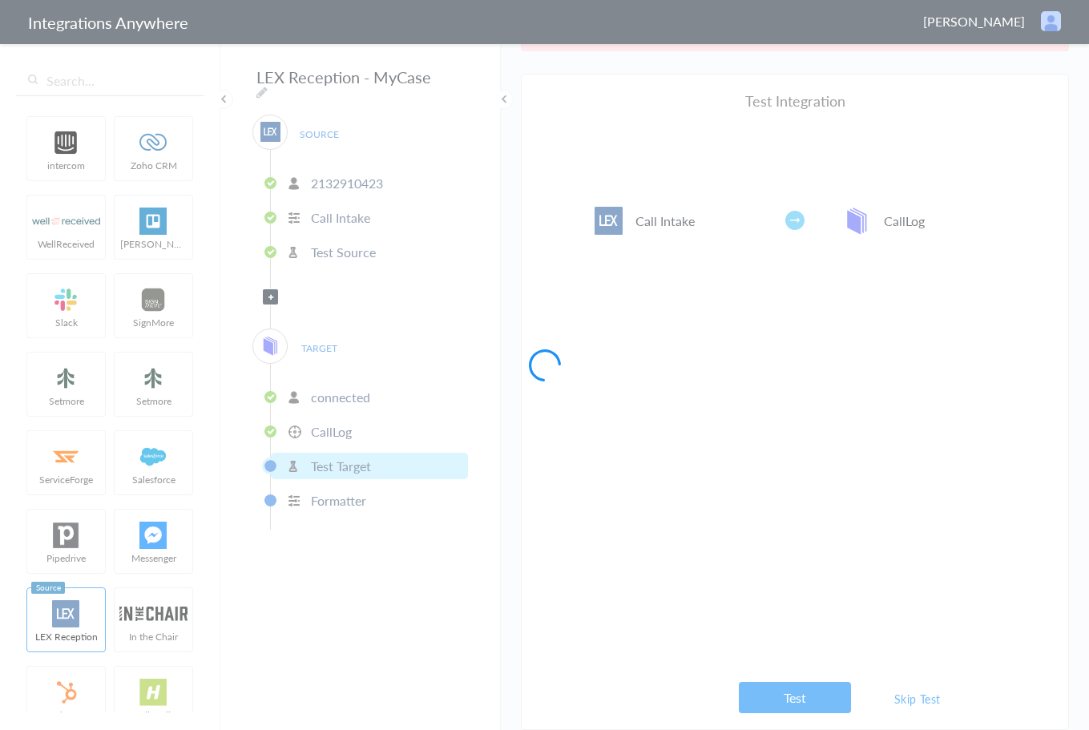
scroll to position [0, 0]
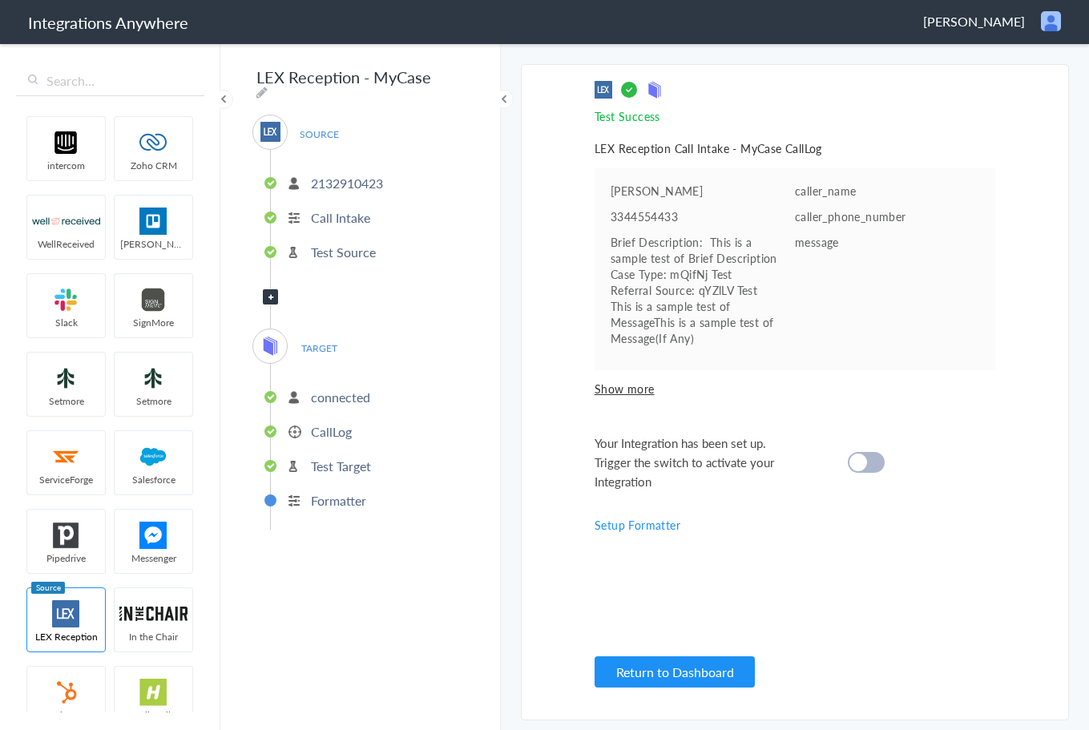
drag, startPoint x: 868, startPoint y: 476, endPoint x: 850, endPoint y: 513, distance: 41.2
click at [870, 473] on div at bounding box center [866, 462] width 37 height 21
click at [682, 669] on button "Return to Dashboard" at bounding box center [675, 671] width 160 height 31
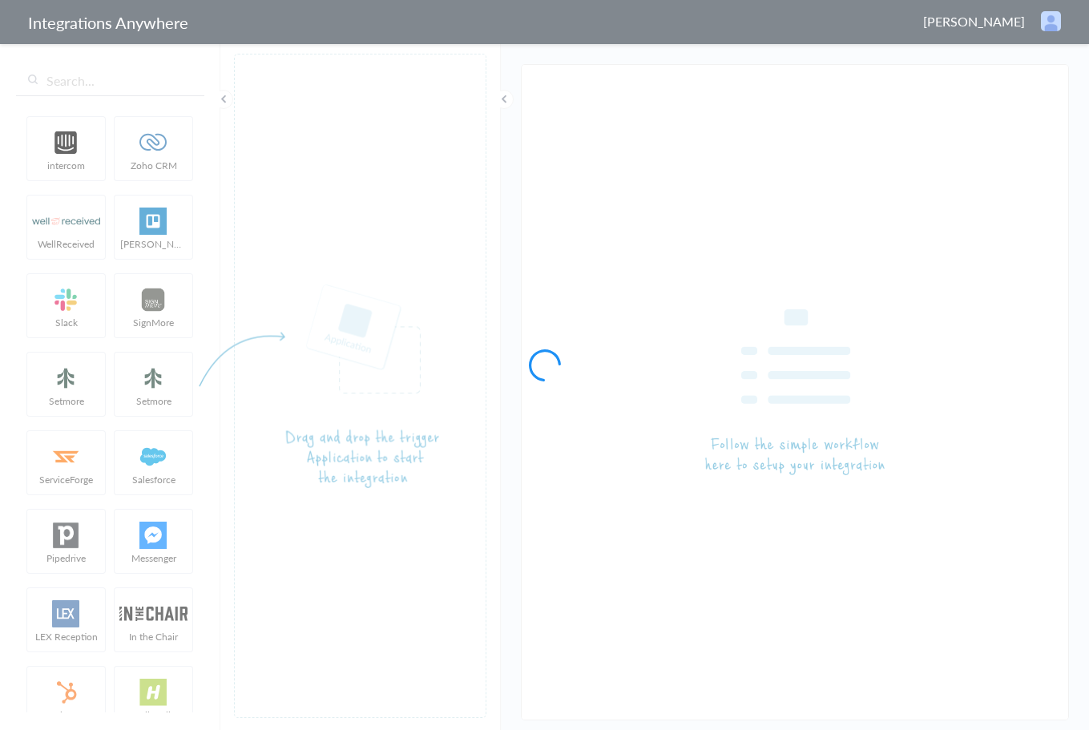
type input "LEX Reception - MyCase"
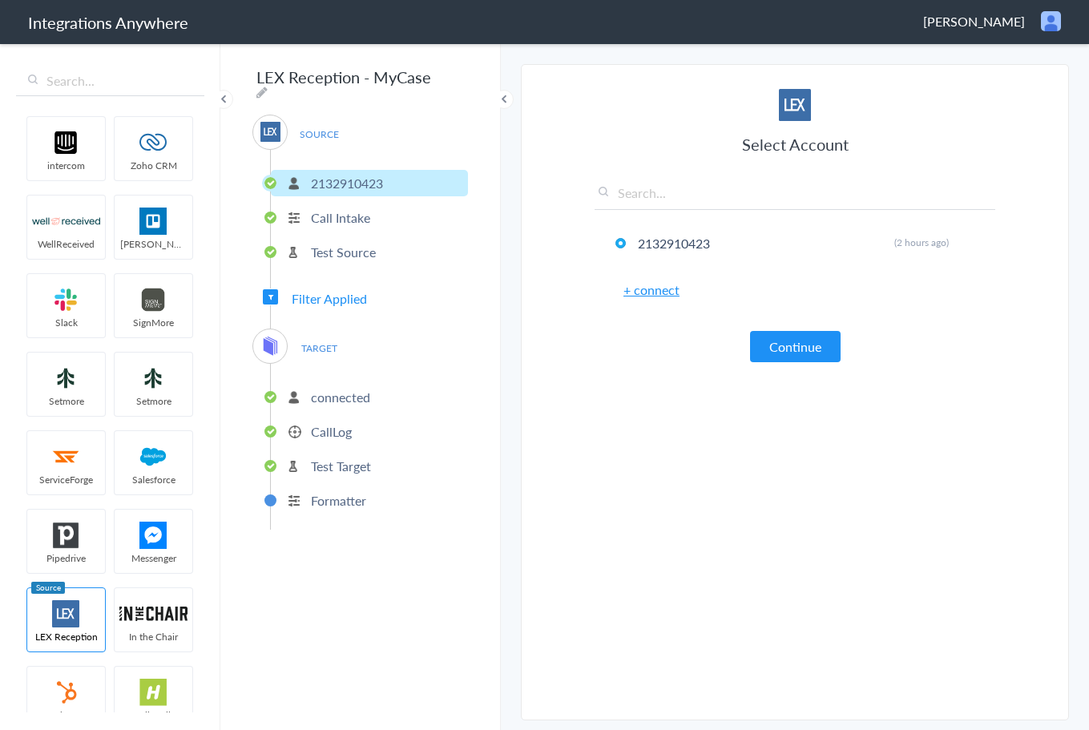
click at [338, 289] on span "Filter Applied" at bounding box center [329, 298] width 75 height 18
